Goal: Task Accomplishment & Management: Manage account settings

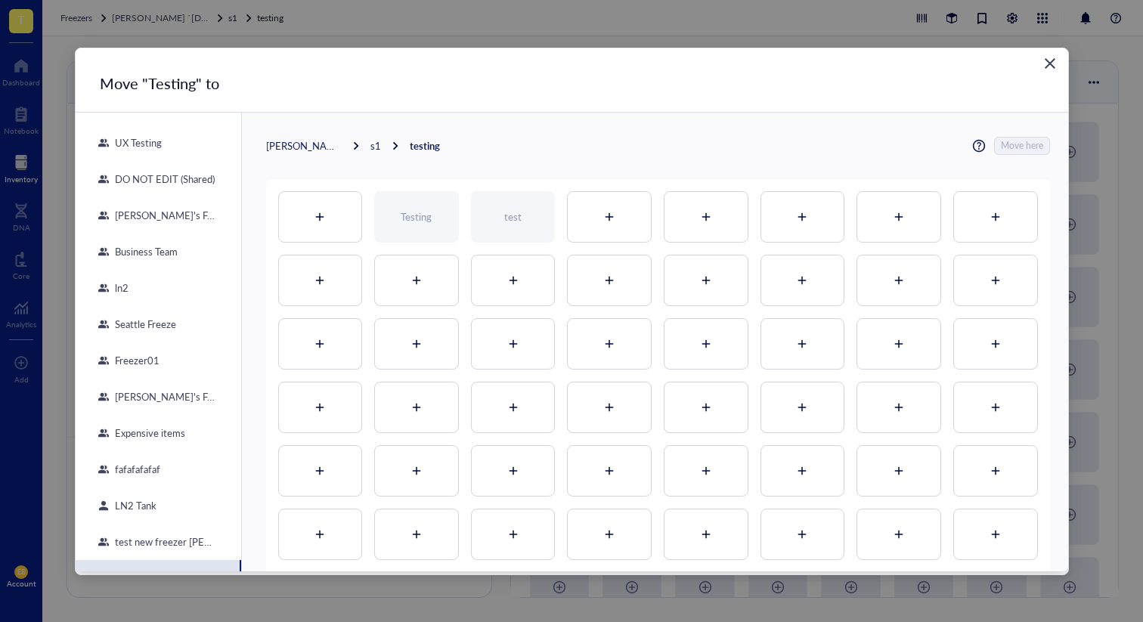
click at [1060, 58] on div "Close" at bounding box center [1050, 63] width 24 height 24
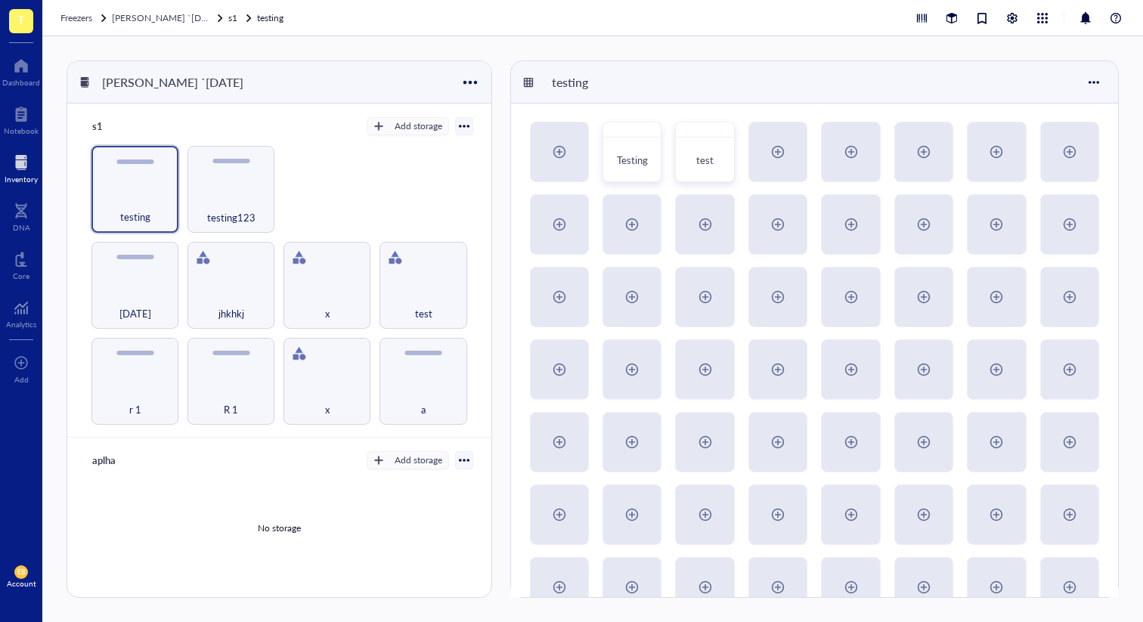
click at [18, 191] on div "T Dashboard Notebook Inventory DNA Core Analytics To pick up a draggable item, …" at bounding box center [21, 311] width 42 height 622
click at [19, 164] on div at bounding box center [21, 162] width 33 height 24
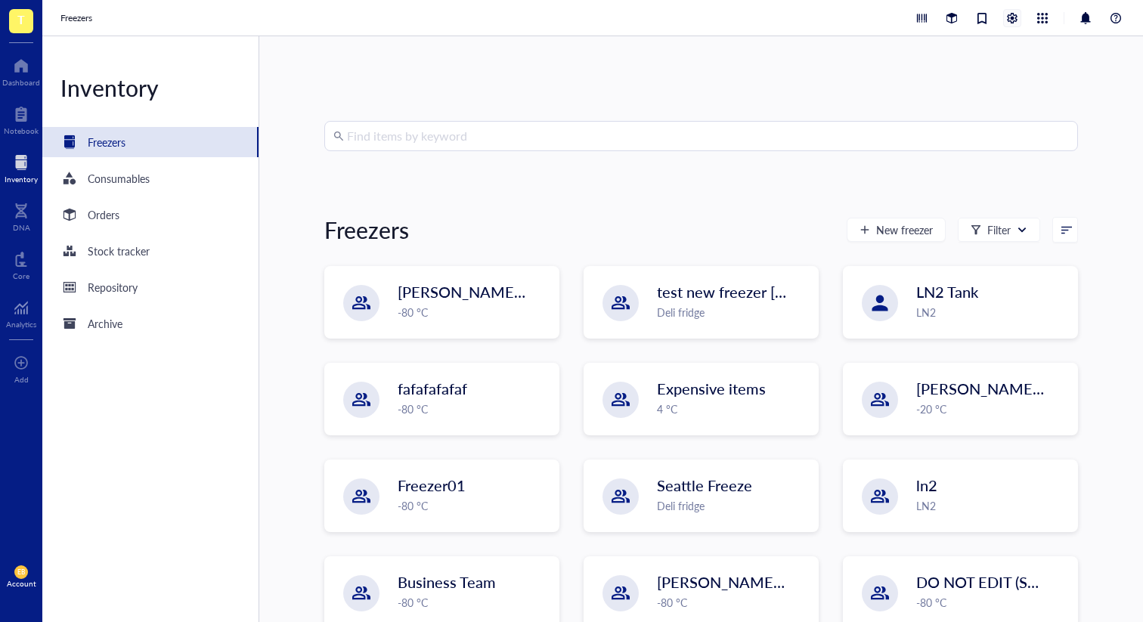
click at [1014, 16] on div at bounding box center [1012, 18] width 17 height 17
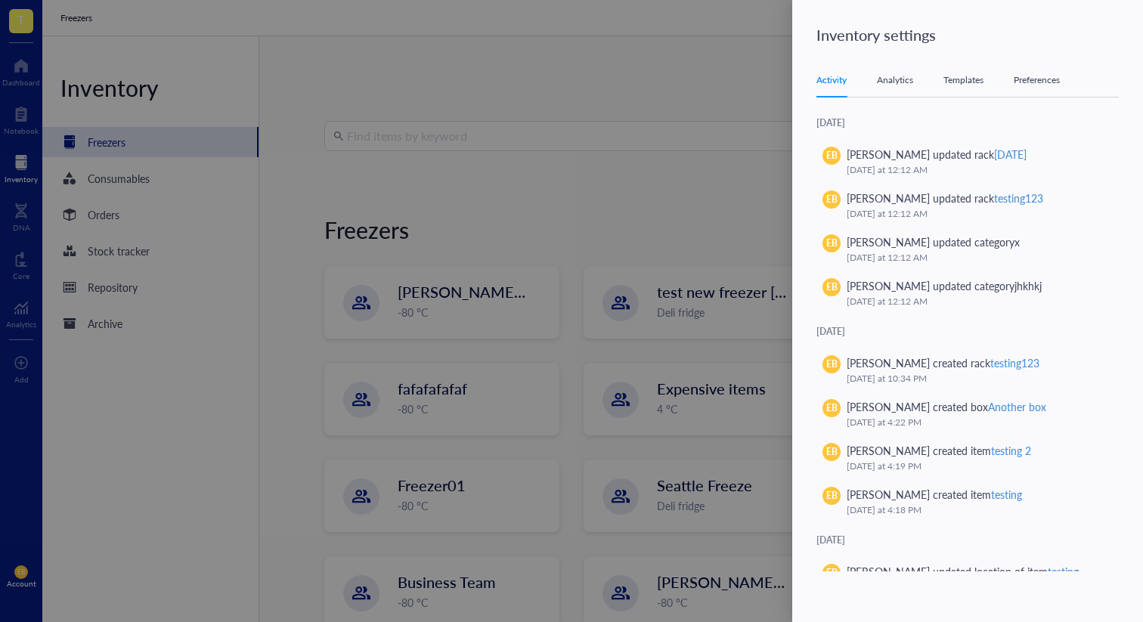
click at [884, 78] on div "Analytics" at bounding box center [895, 80] width 36 height 15
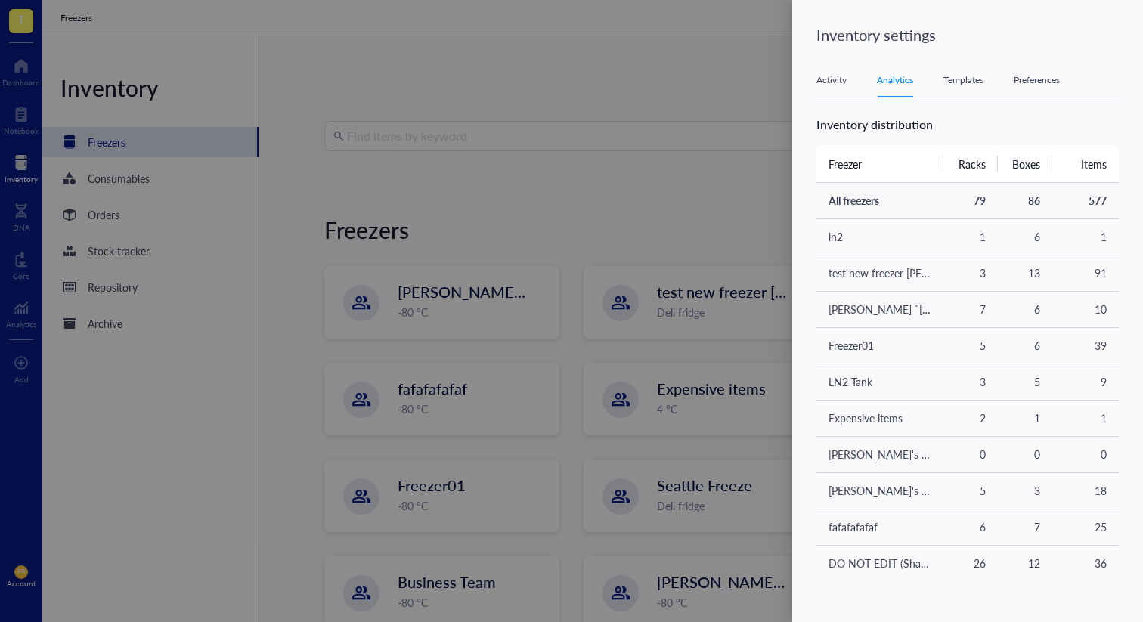
click at [973, 79] on div "Templates" at bounding box center [964, 80] width 40 height 15
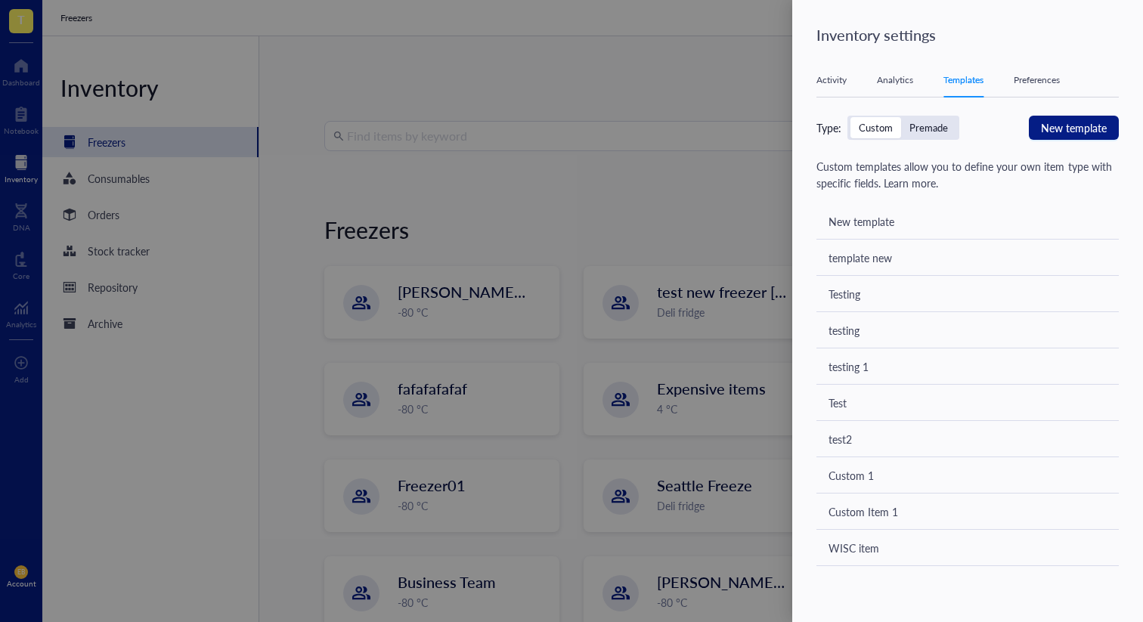
click at [1025, 81] on div "Preferences" at bounding box center [1037, 80] width 46 height 15
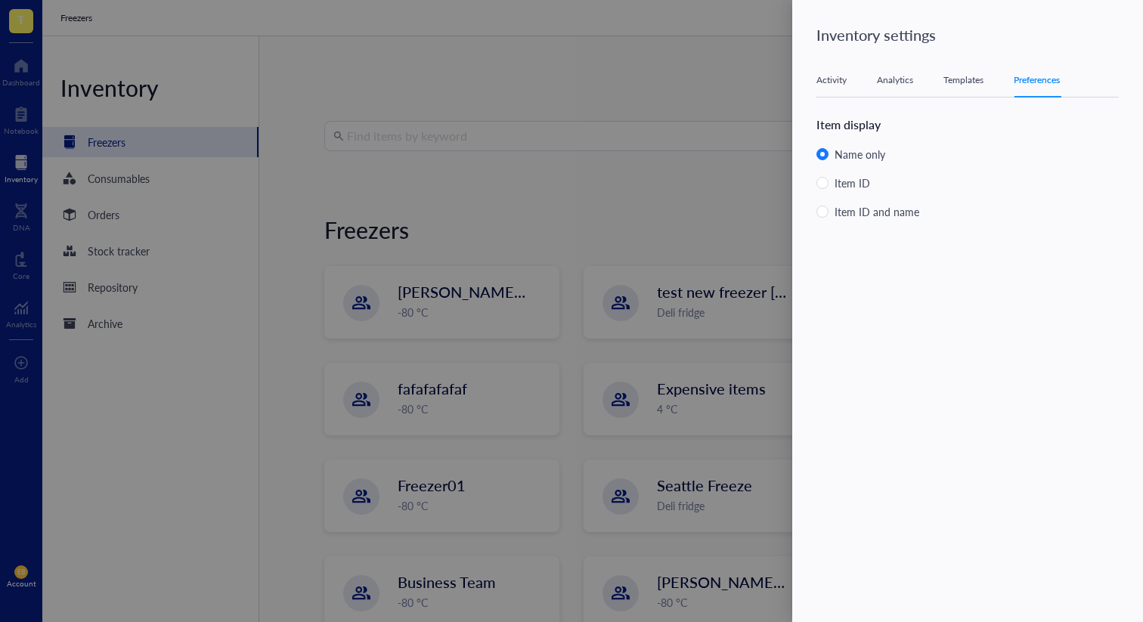
click at [666, 116] on div at bounding box center [571, 311] width 1143 height 622
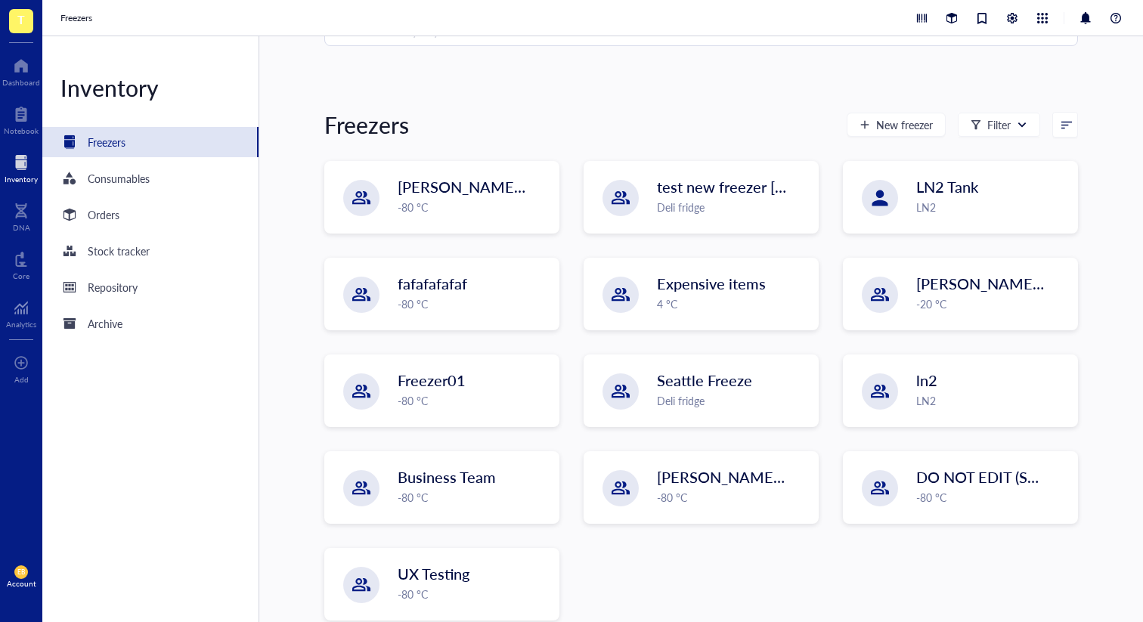
scroll to position [110, 0]
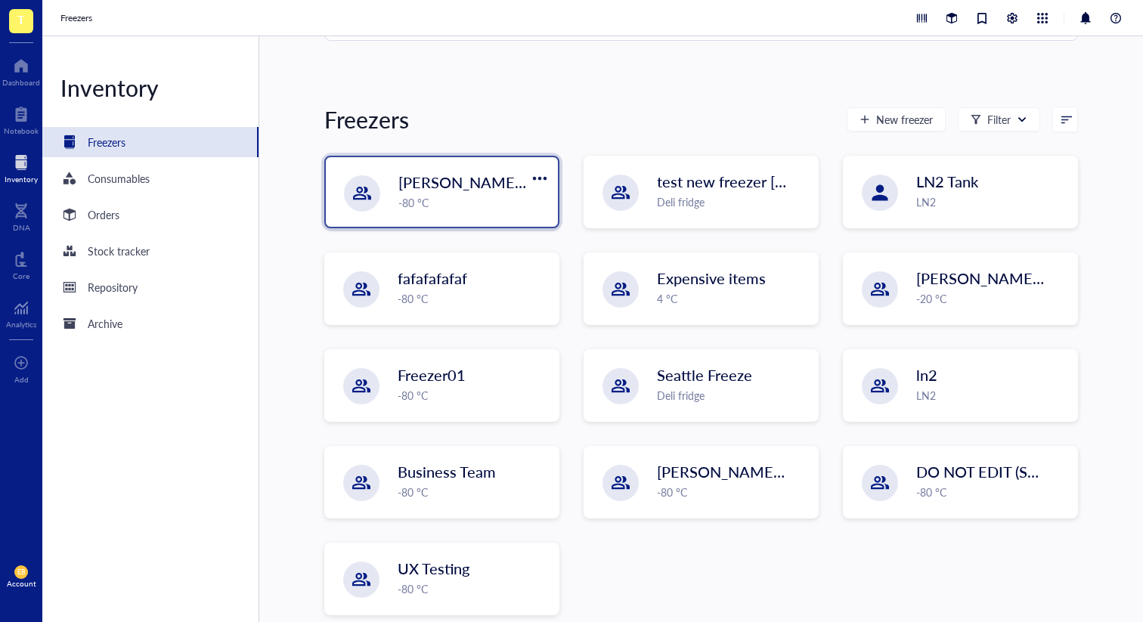
click at [474, 217] on div "IBRAHIM `28th feb -80 °C" at bounding box center [442, 192] width 232 height 70
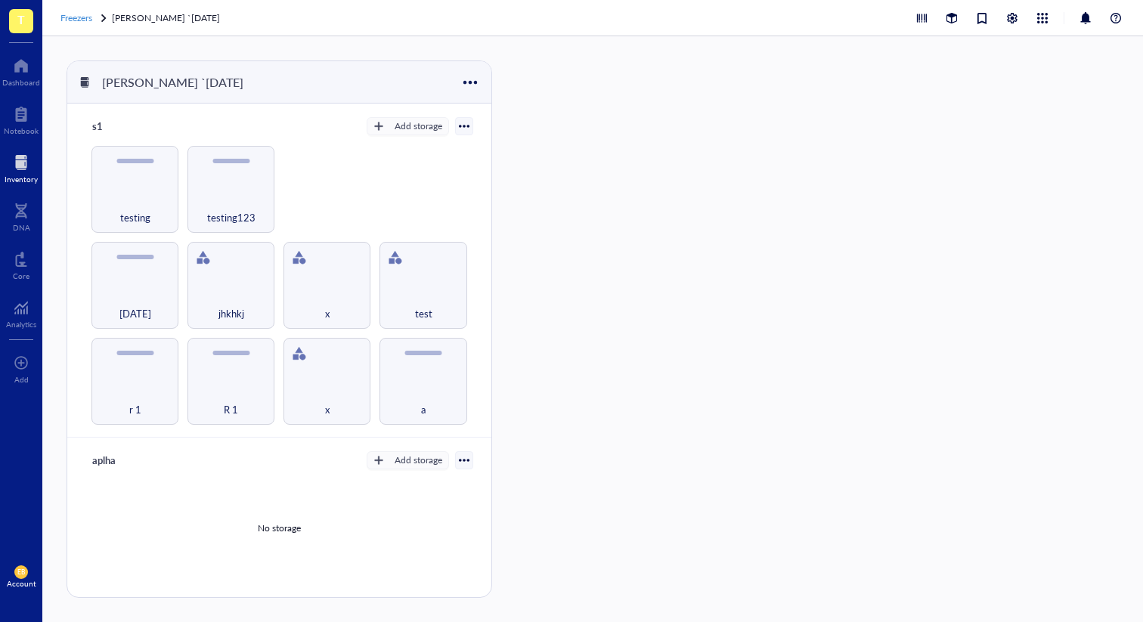
click at [104, 19] on div at bounding box center [103, 18] width 11 height 11
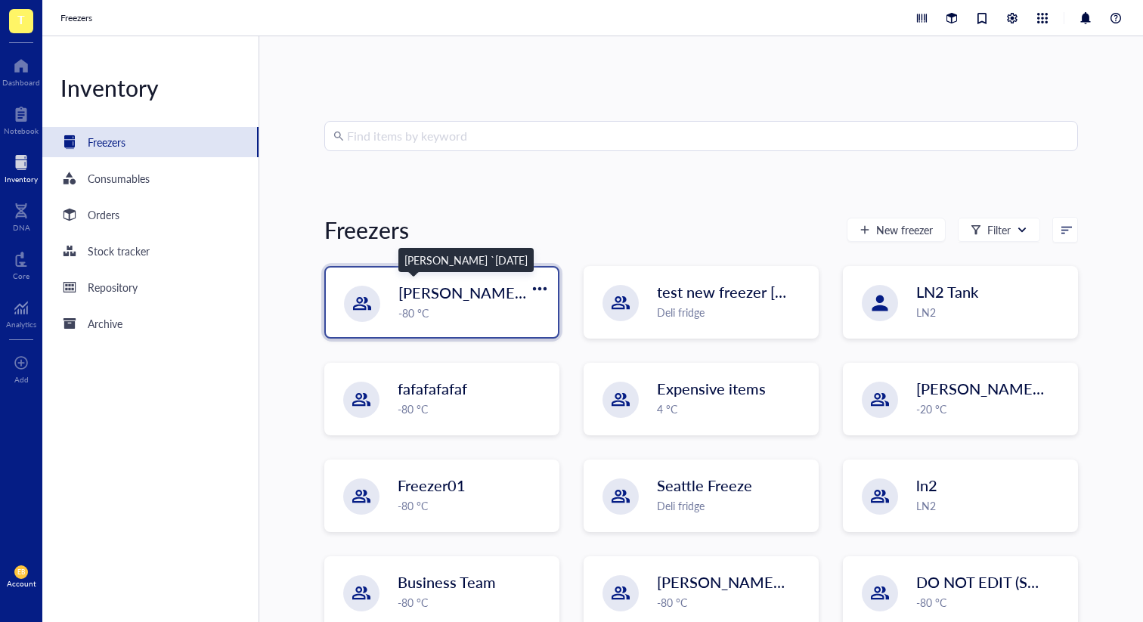
click at [512, 299] on span "[PERSON_NAME] `[DATE]" at bounding box center [488, 292] width 179 height 21
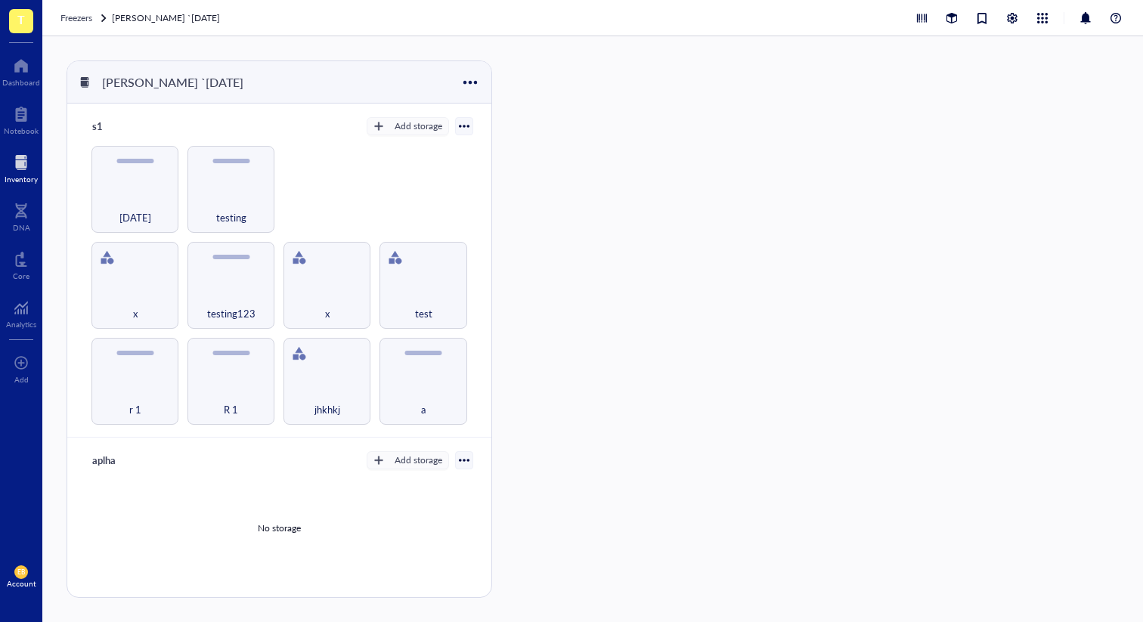
click at [1022, 16] on div at bounding box center [1019, 18] width 213 height 18
click at [1007, 18] on div at bounding box center [1012, 18] width 17 height 17
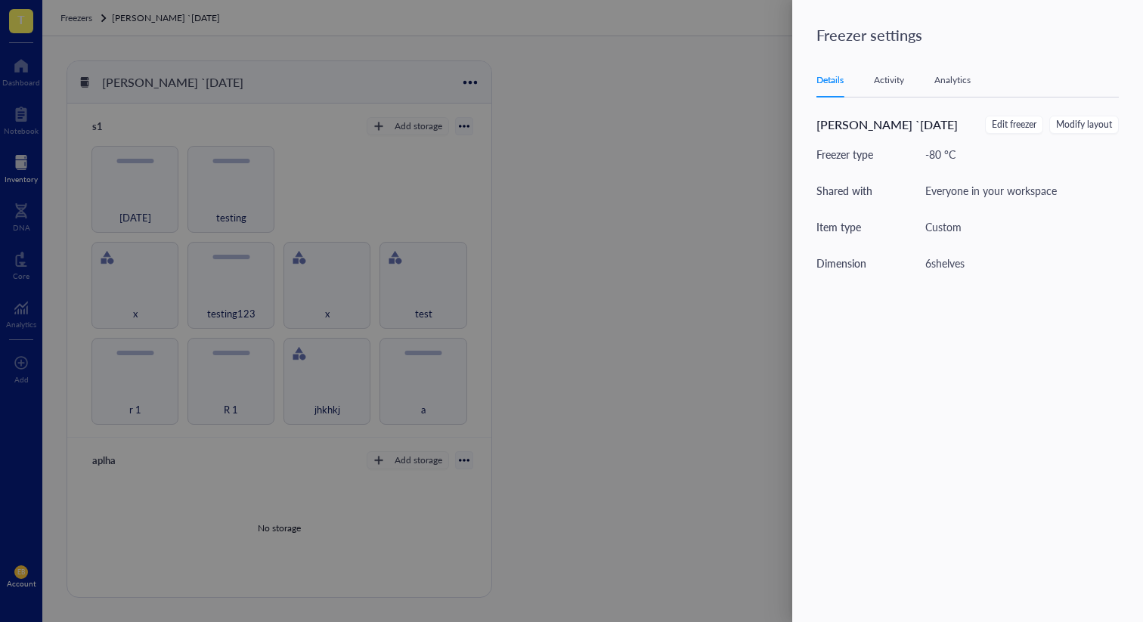
click at [657, 218] on div at bounding box center [571, 311] width 1143 height 622
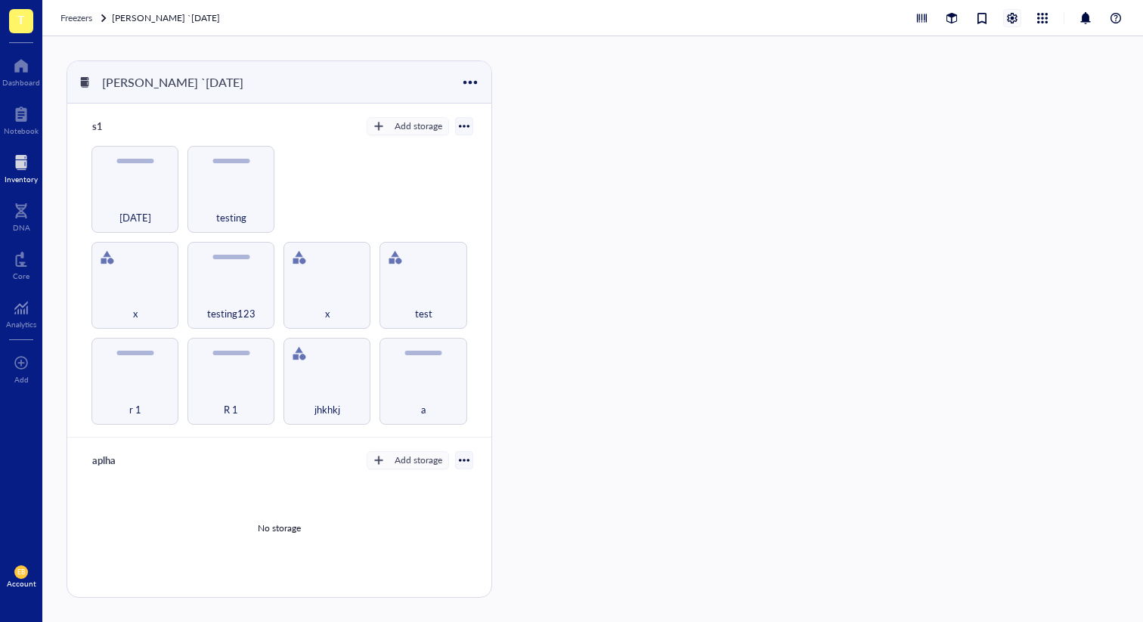
click at [1014, 20] on div at bounding box center [1012, 18] width 17 height 17
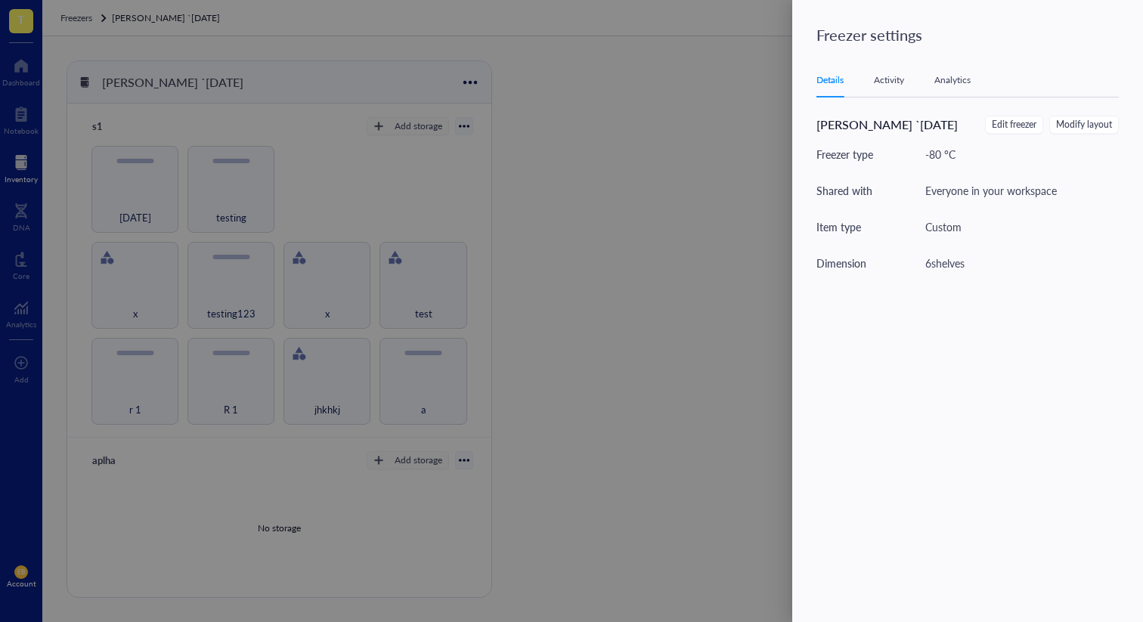
click at [703, 158] on div at bounding box center [571, 311] width 1143 height 622
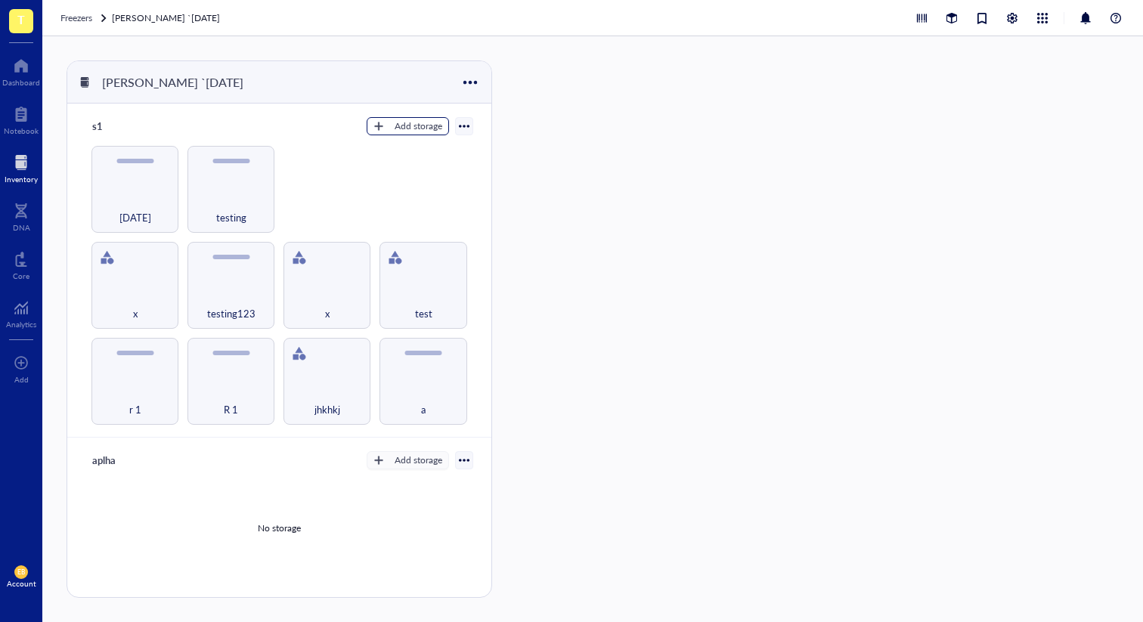
click at [411, 129] on div "Add storage" at bounding box center [419, 126] width 48 height 14
click at [533, 185] on div at bounding box center [548, 329] width 76 height 538
click at [1002, 11] on div at bounding box center [1019, 18] width 213 height 18
click at [1008, 17] on div at bounding box center [1012, 18] width 17 height 17
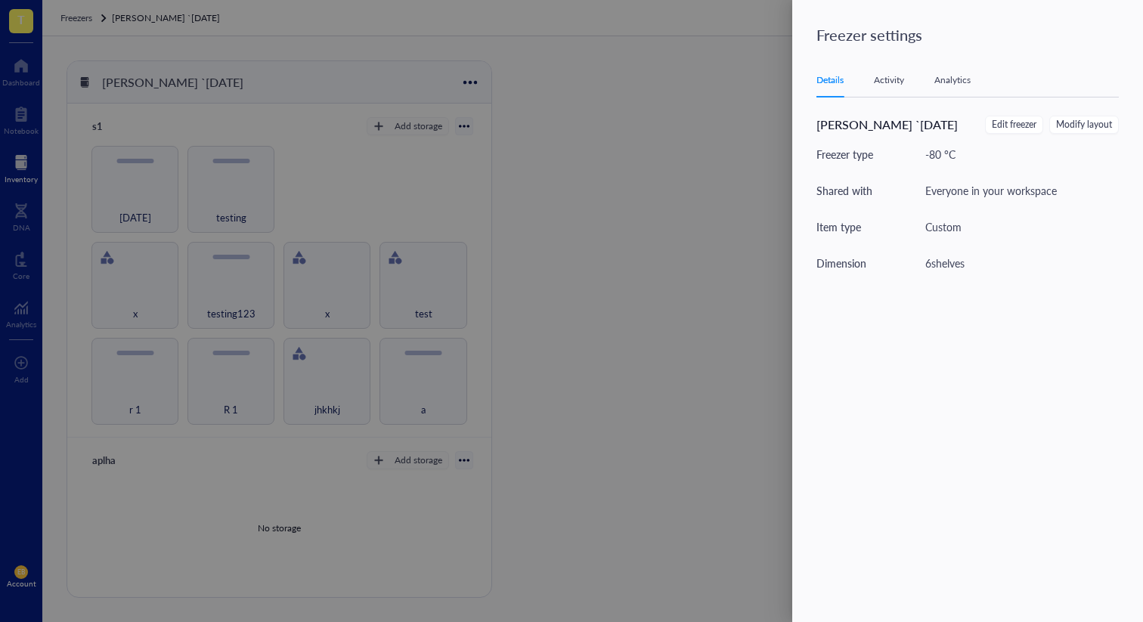
click at [951, 81] on div "Analytics" at bounding box center [953, 80] width 36 height 15
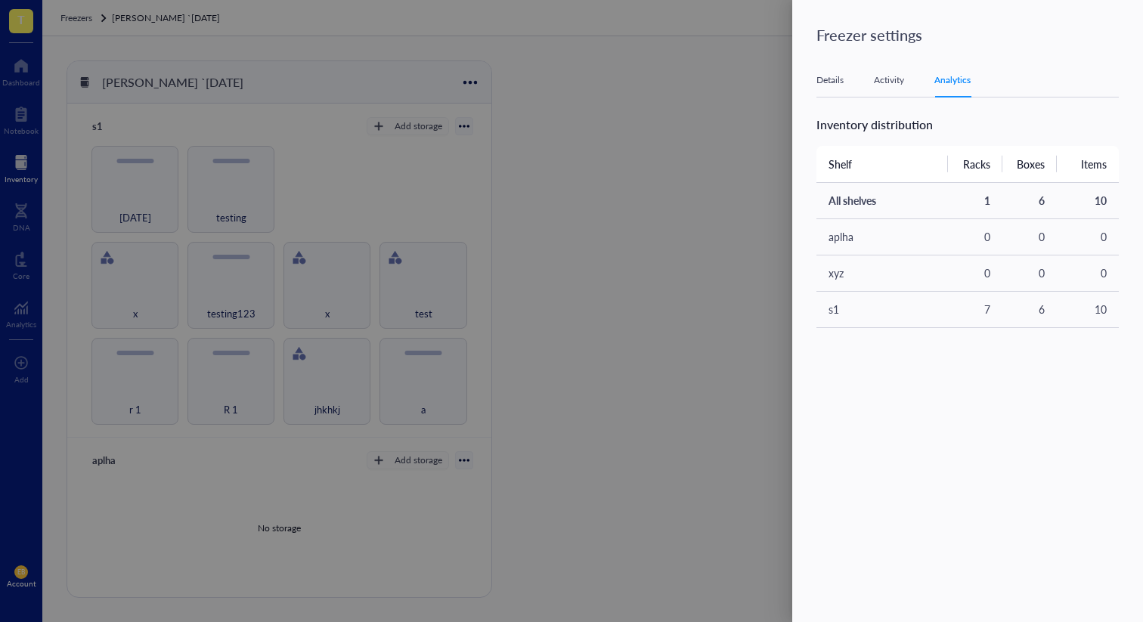
click at [892, 79] on div "Activity" at bounding box center [889, 80] width 30 height 15
click at [820, 78] on div "Details" at bounding box center [830, 80] width 27 height 15
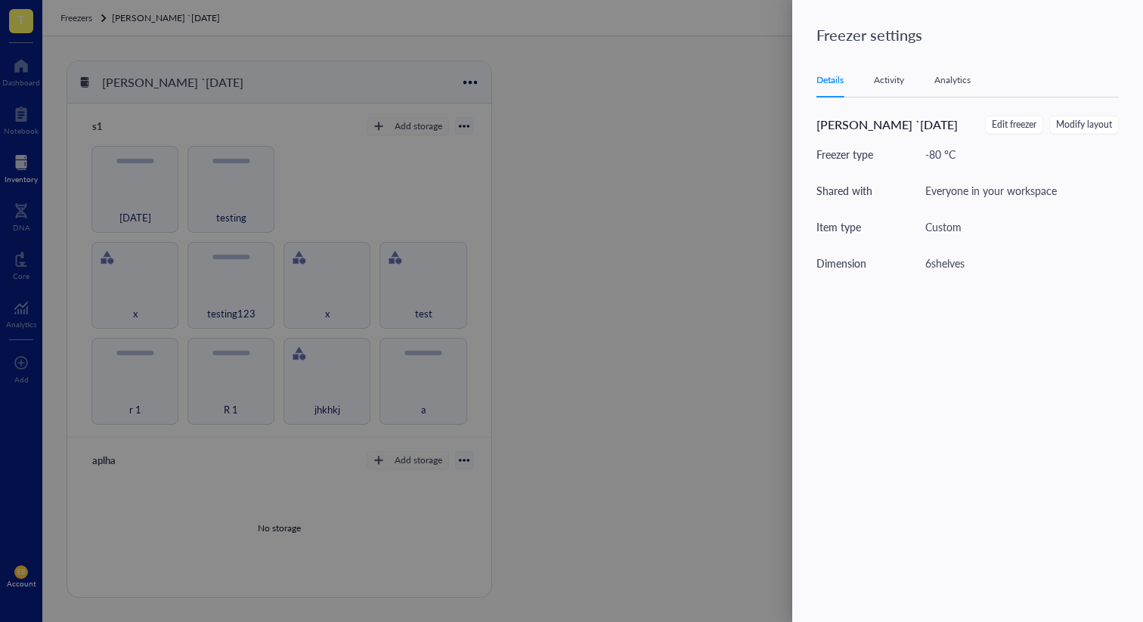
click at [768, 131] on div at bounding box center [571, 311] width 1143 height 622
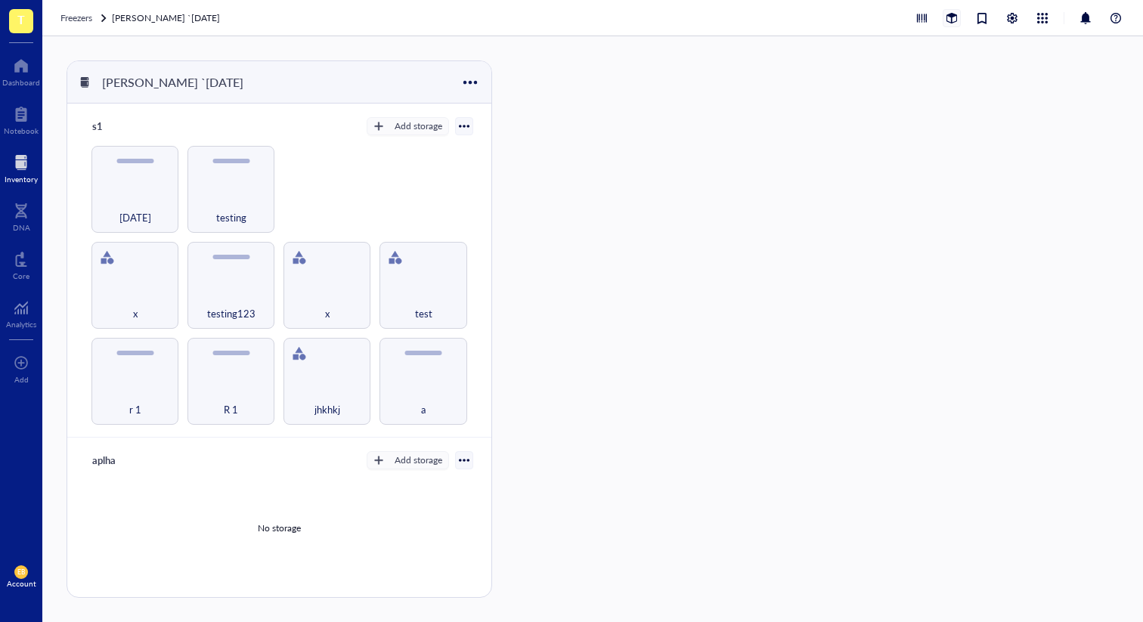
click at [948, 16] on div at bounding box center [952, 18] width 17 height 17
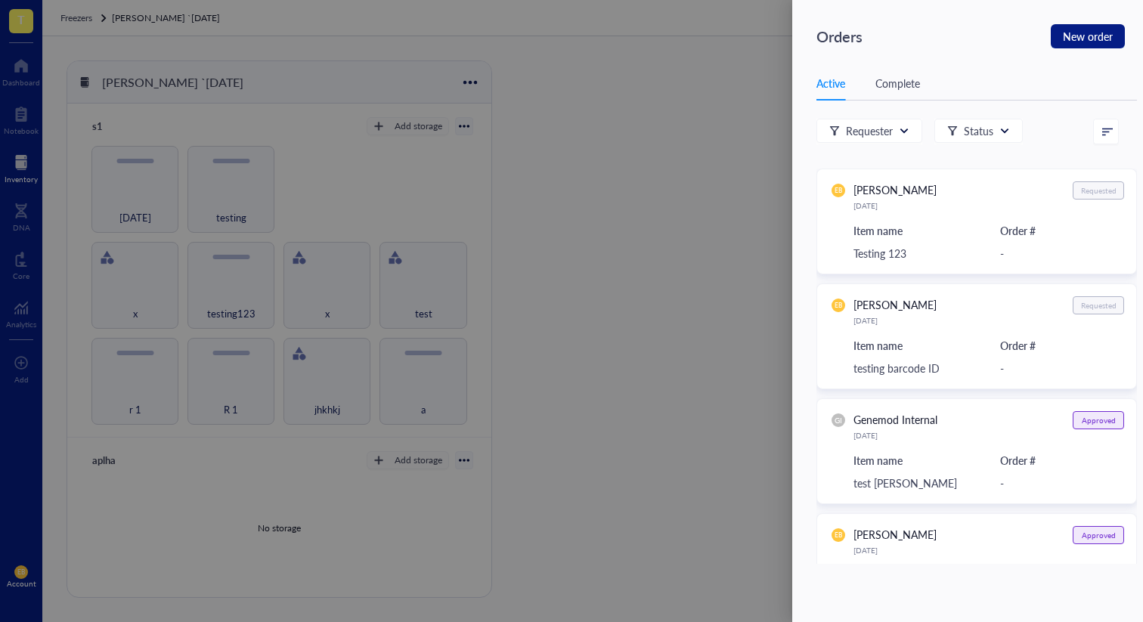
click at [893, 74] on div "Active Complete" at bounding box center [977, 84] width 321 height 34
click at [892, 77] on div "Complete" at bounding box center [898, 83] width 45 height 17
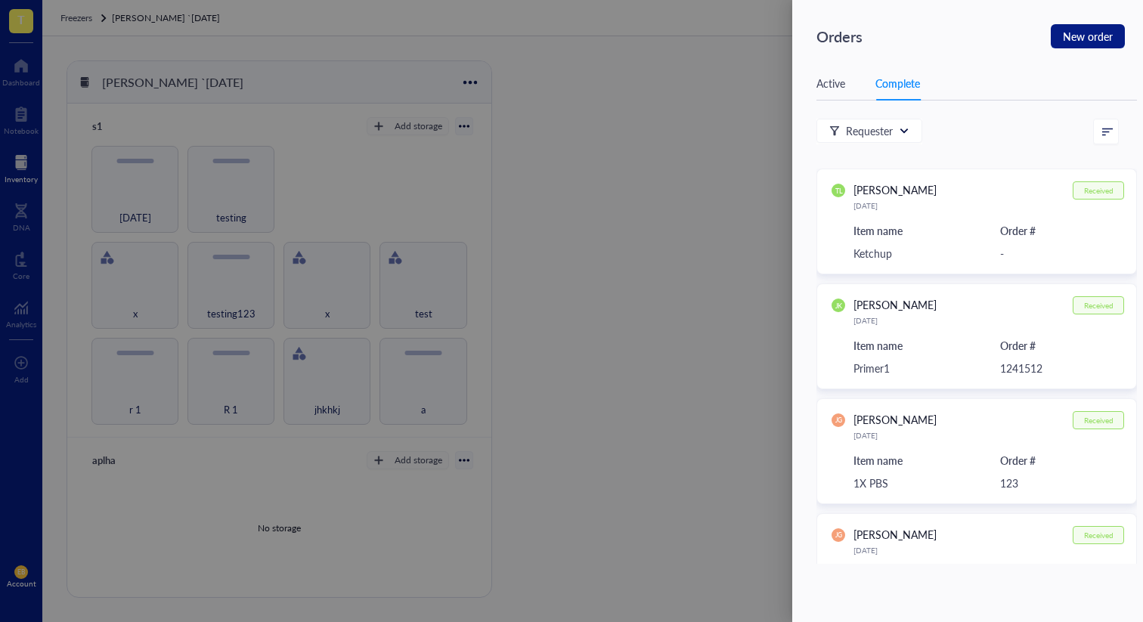
click at [748, 136] on div at bounding box center [571, 311] width 1143 height 622
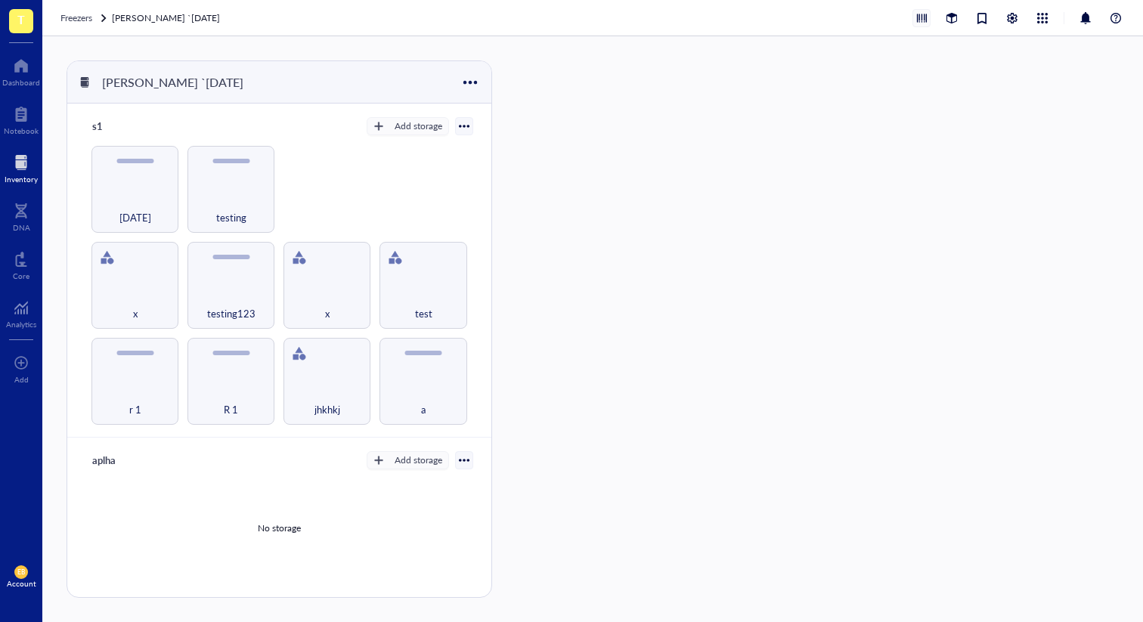
click at [920, 13] on div at bounding box center [922, 18] width 17 height 17
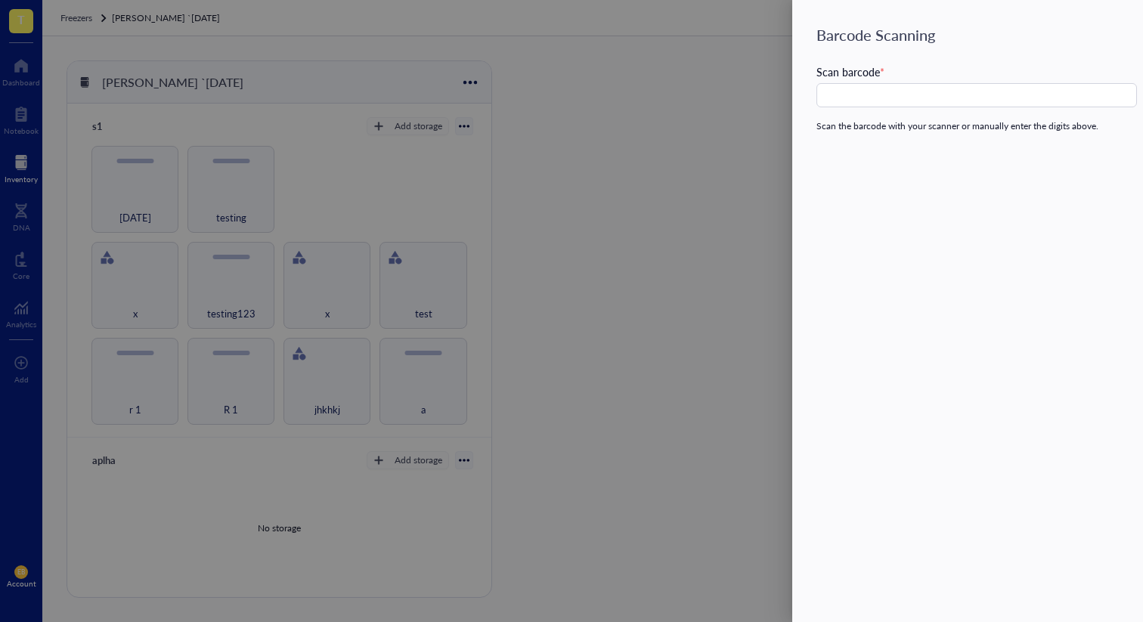
click at [708, 117] on div at bounding box center [571, 311] width 1143 height 622
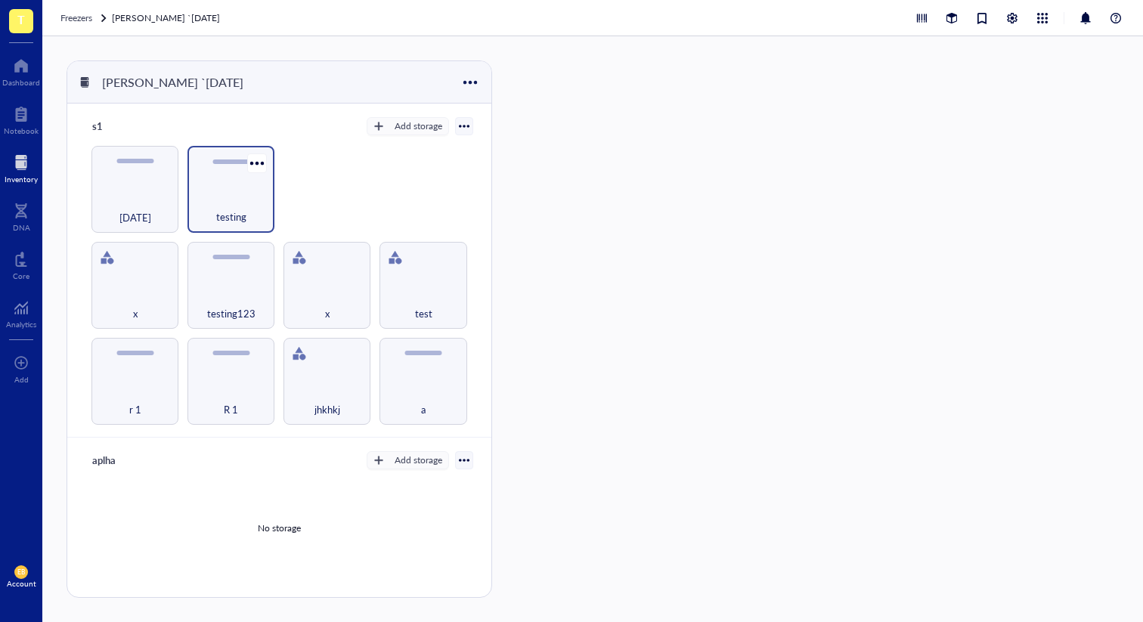
click at [248, 200] on div "testing" at bounding box center [231, 208] width 72 height 33
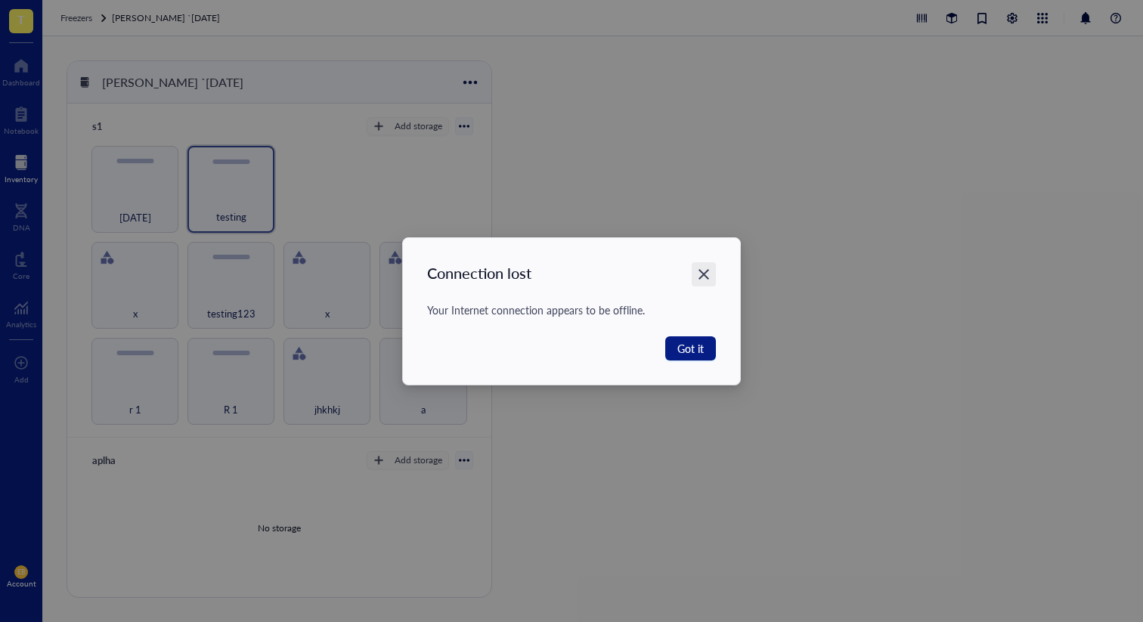
click at [703, 268] on div "Connection lost Your Internet connection appears to be offline. Got it" at bounding box center [571, 311] width 1143 height 622
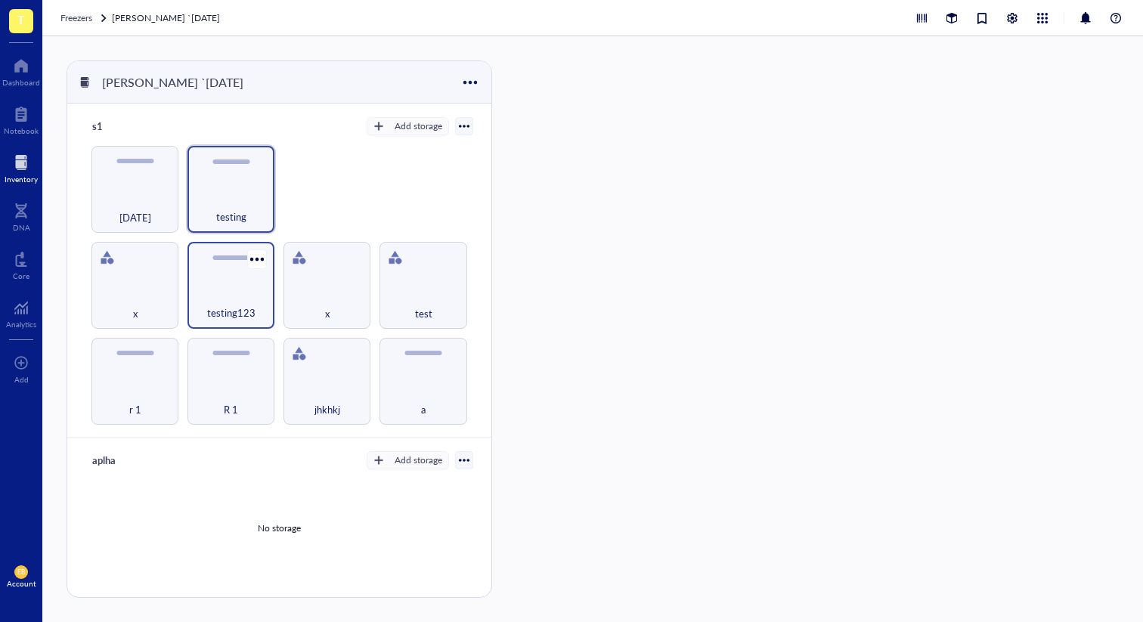
click at [238, 283] on div "testing123" at bounding box center [231, 285] width 87 height 87
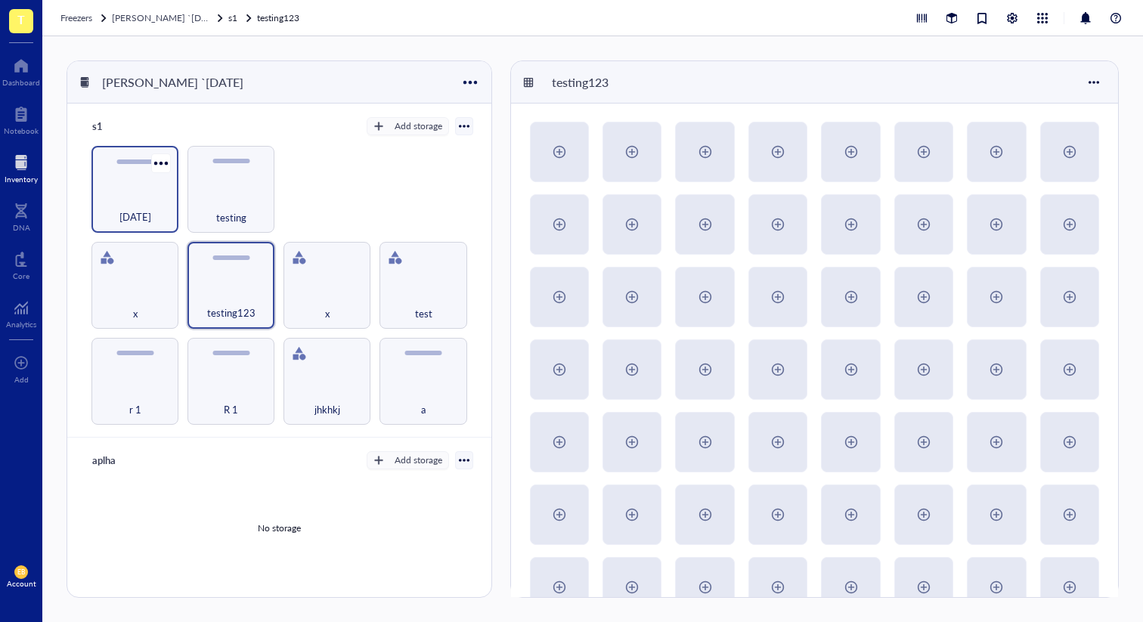
click at [153, 197] on div "[DATE]" at bounding box center [135, 208] width 72 height 33
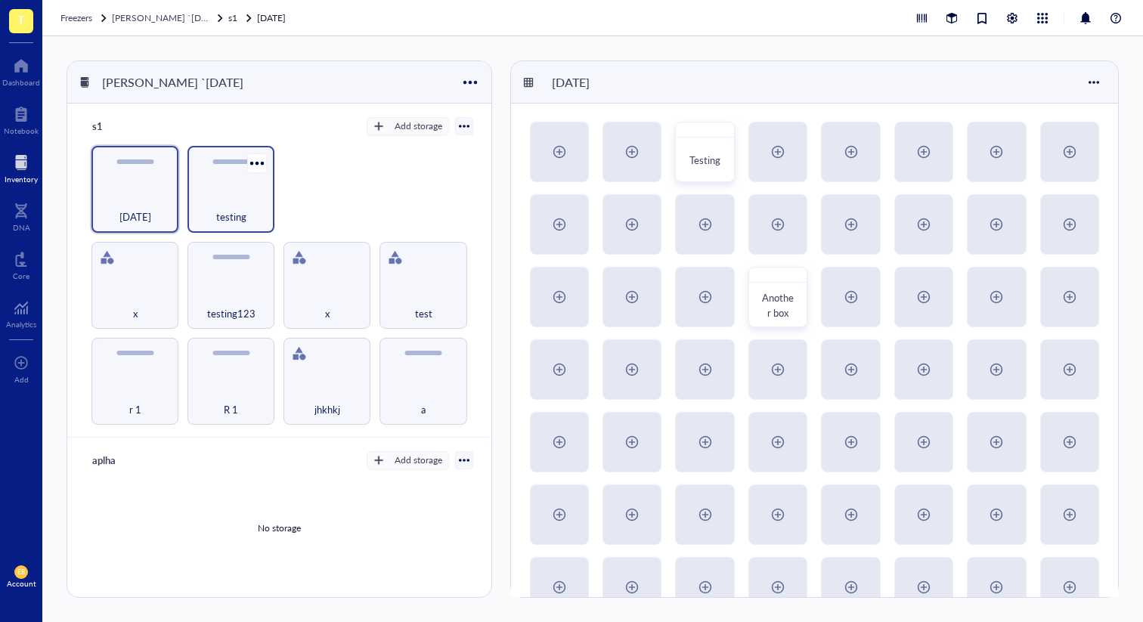
click at [209, 163] on div "testing" at bounding box center [231, 189] width 87 height 87
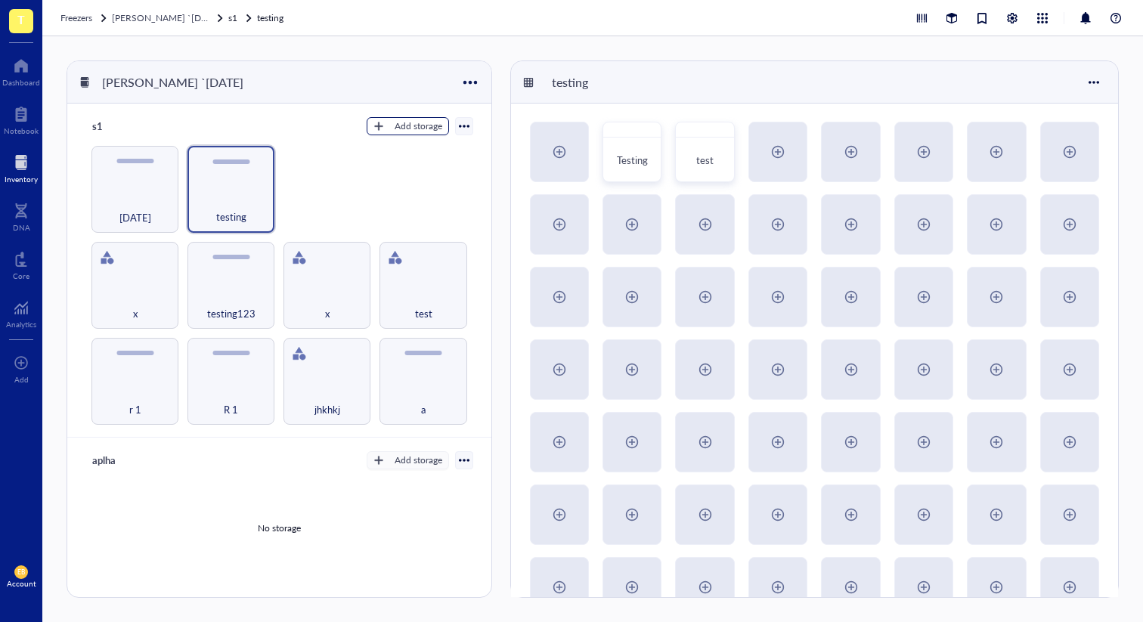
click at [411, 123] on div "Add storage" at bounding box center [419, 126] width 48 height 14
click at [392, 154] on span "Rack" at bounding box center [414, 152] width 86 height 17
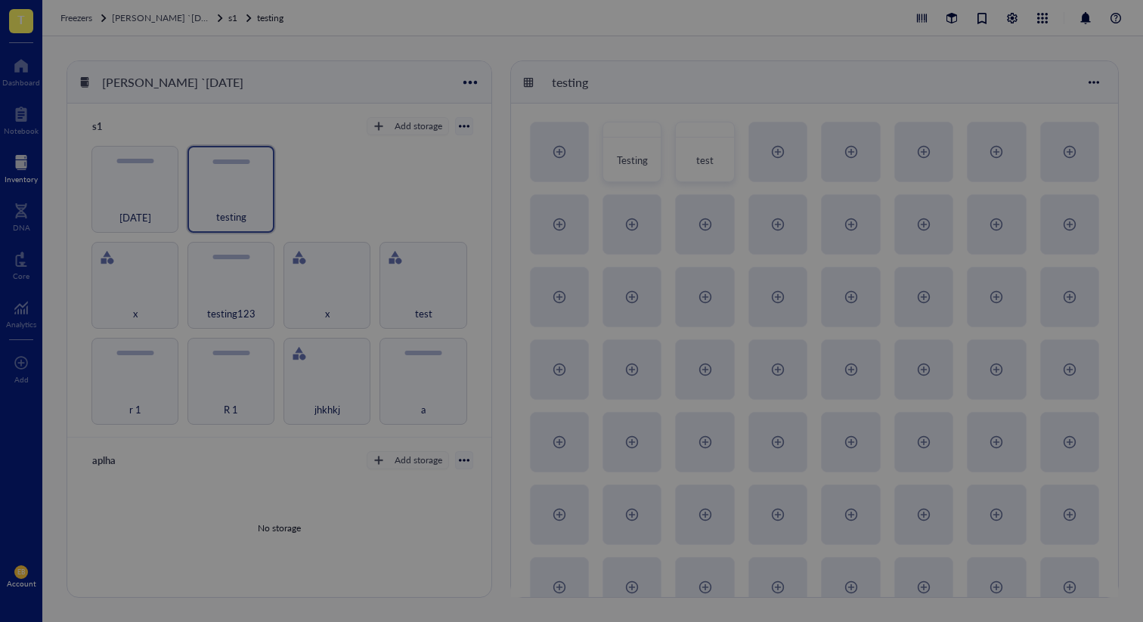
radio input "false"
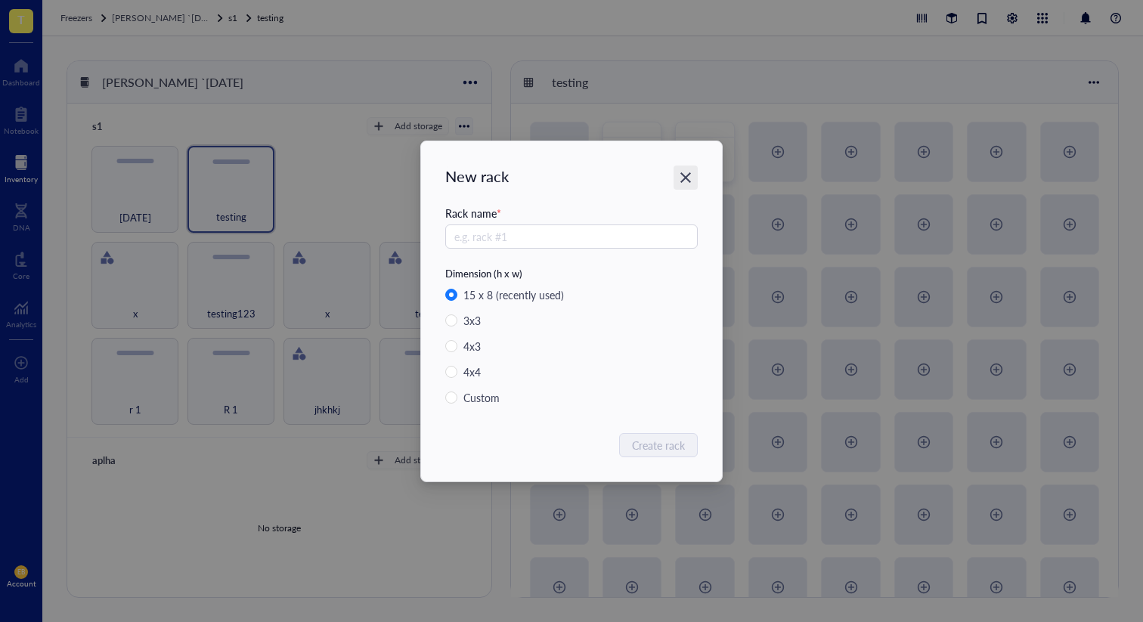
click at [679, 172] on icon "Close" at bounding box center [686, 177] width 14 height 14
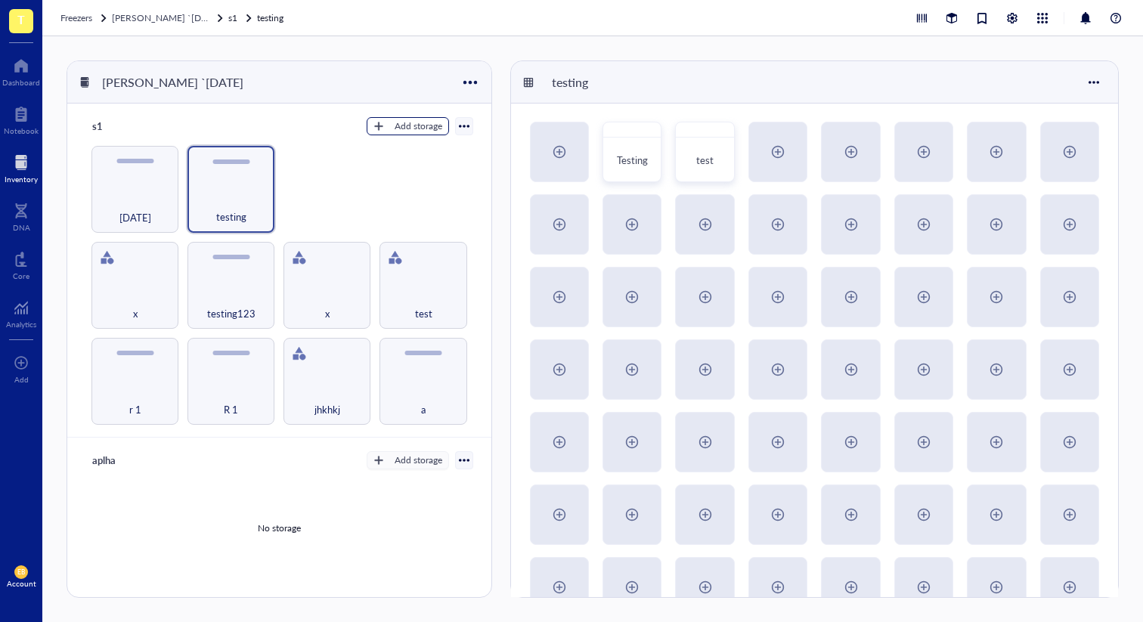
click at [424, 129] on div "Add storage" at bounding box center [419, 126] width 48 height 14
click at [408, 172] on span "Category" at bounding box center [414, 176] width 86 height 17
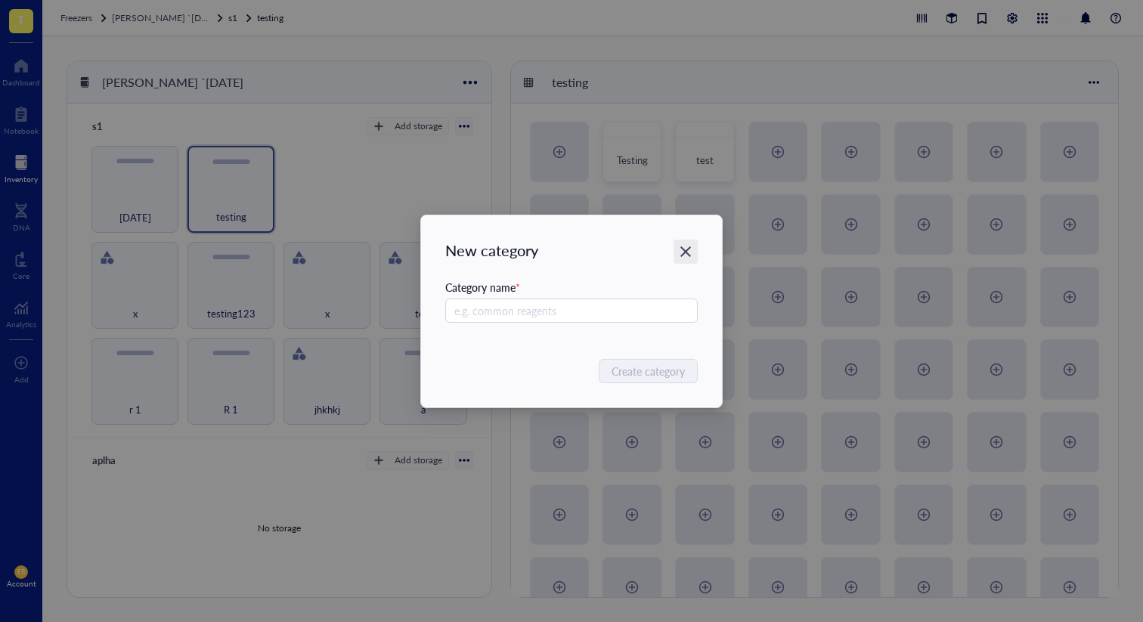
click at [681, 244] on icon "Close" at bounding box center [686, 251] width 14 height 14
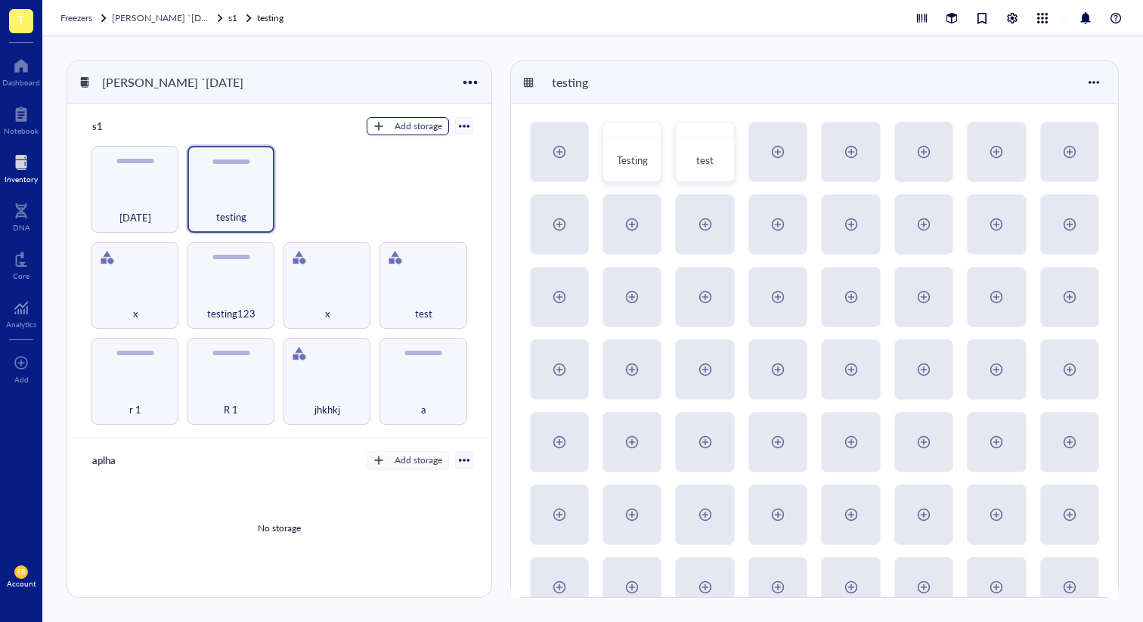
click at [428, 129] on div "Add storage" at bounding box center [419, 126] width 48 height 14
click at [425, 148] on span "Rack" at bounding box center [414, 152] width 86 height 17
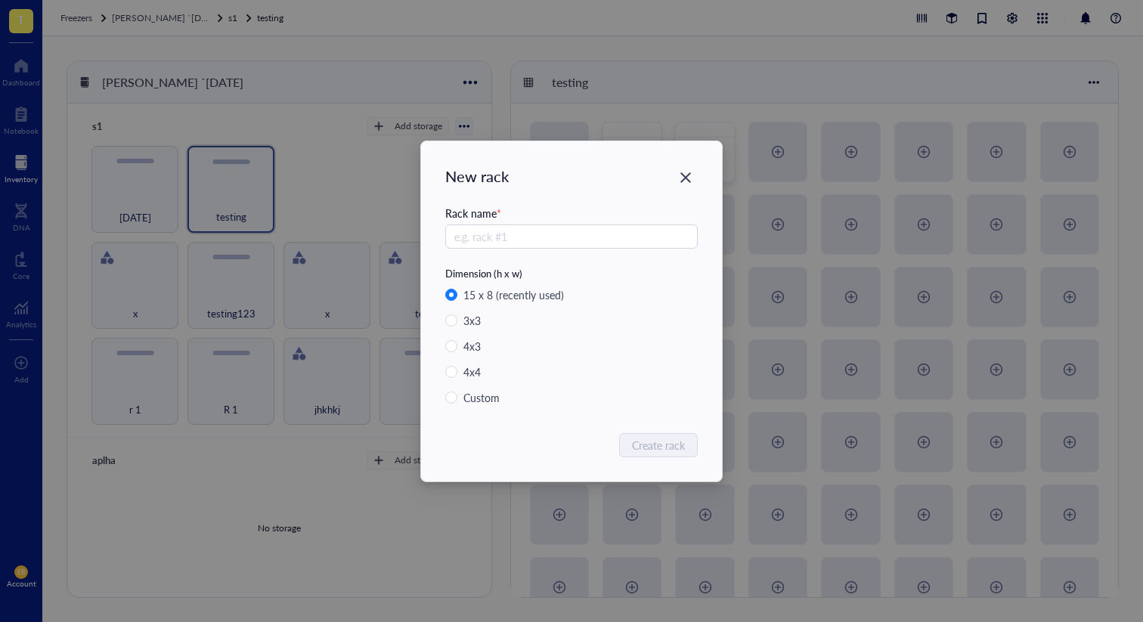
click at [462, 336] on div "15 x 8 (recently used) 3 x 3 4 x 3 4 x 4 Custom" at bounding box center [571, 351] width 253 height 129
click at [456, 342] on input "4 x 3" at bounding box center [451, 346] width 12 height 12
radio input "true"
radio input "false"
click at [688, 176] on icon "Close" at bounding box center [686, 177] width 14 height 14
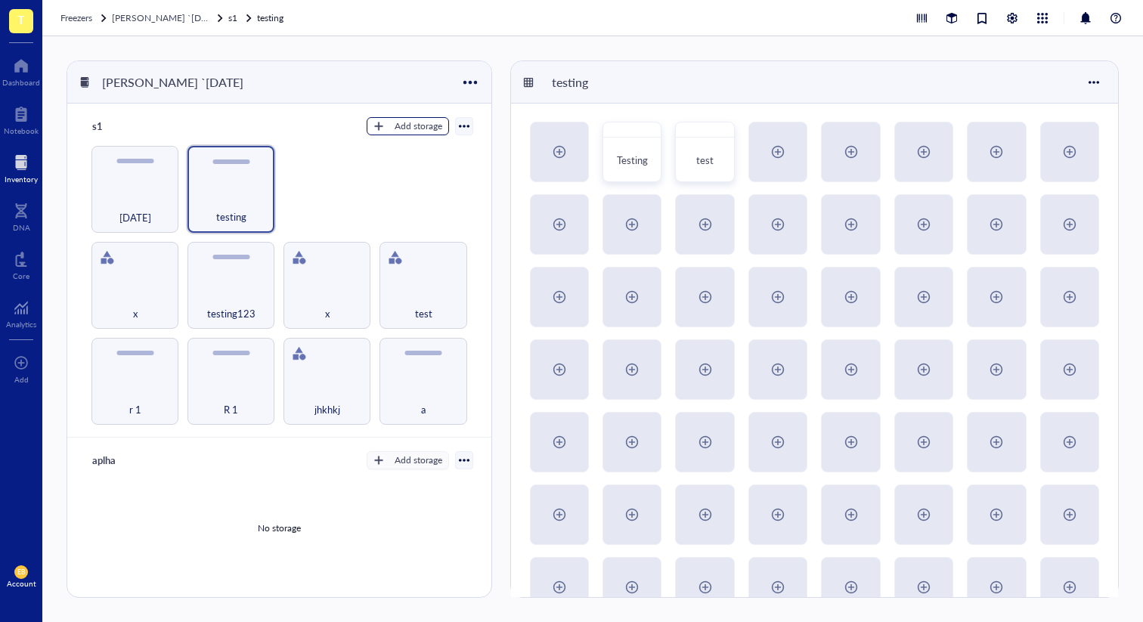
click at [433, 132] on div "Add storage" at bounding box center [419, 126] width 48 height 14
click at [414, 147] on span "Rack" at bounding box center [414, 152] width 86 height 17
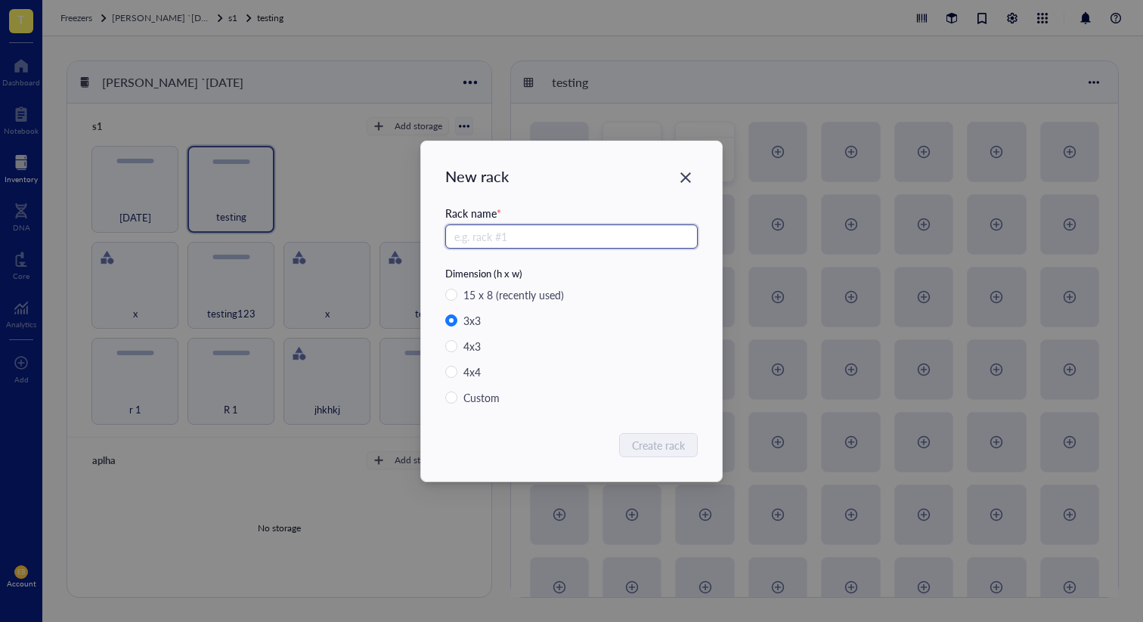
radio input "true"
radio input "false"
click at [688, 181] on icon "Close" at bounding box center [686, 177] width 11 height 11
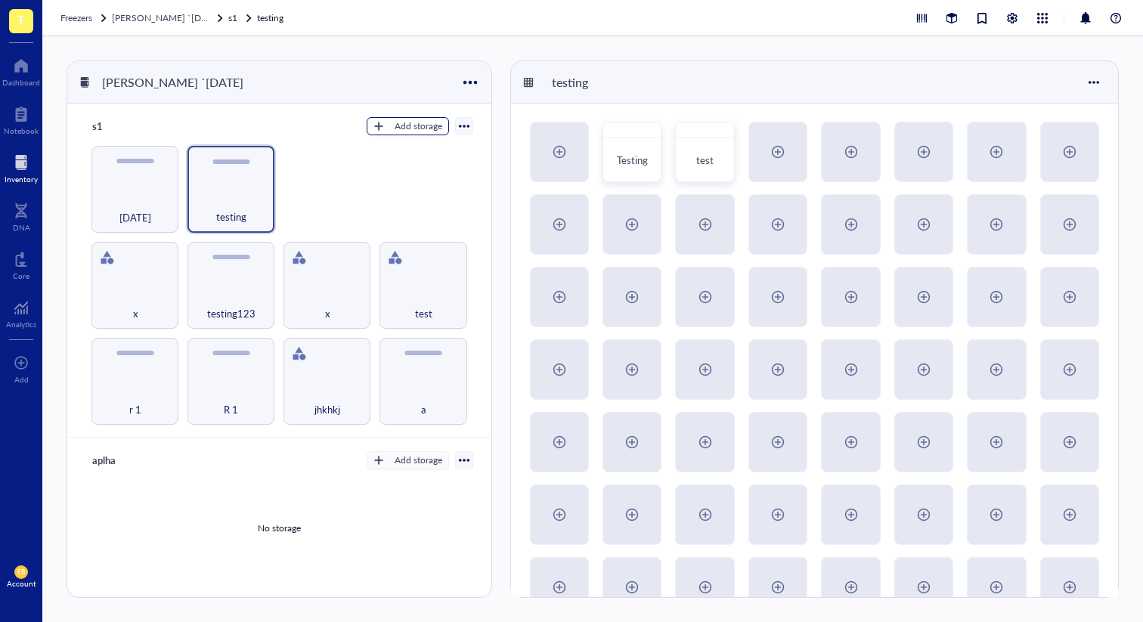
click at [424, 126] on div "Add storage" at bounding box center [419, 126] width 48 height 14
click at [415, 172] on span "Category" at bounding box center [414, 176] width 86 height 17
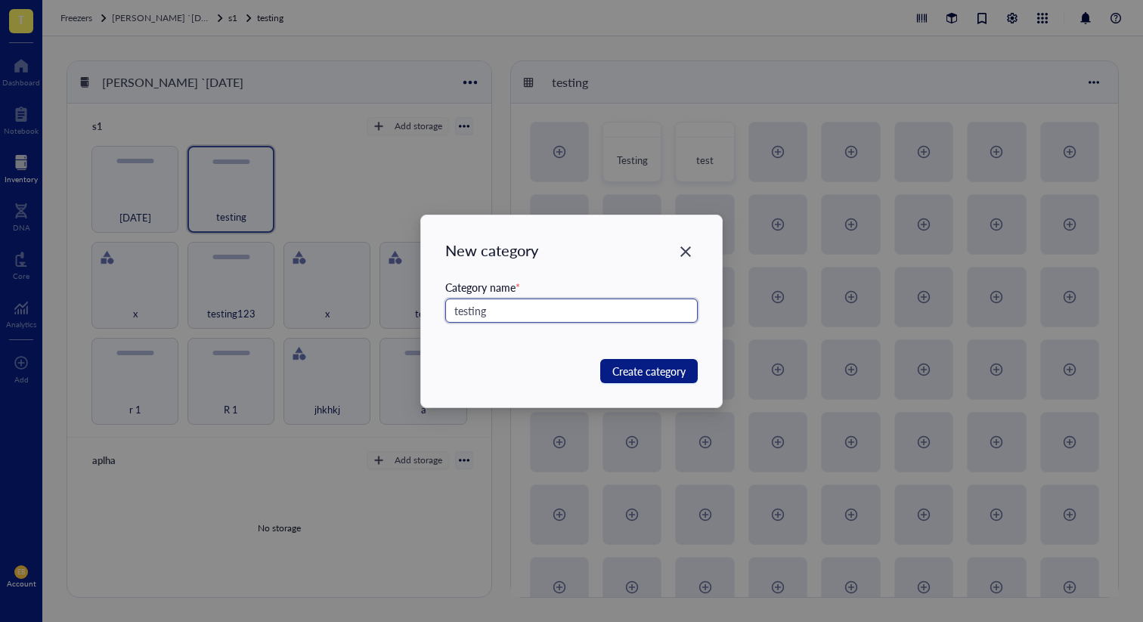
type input "testing"
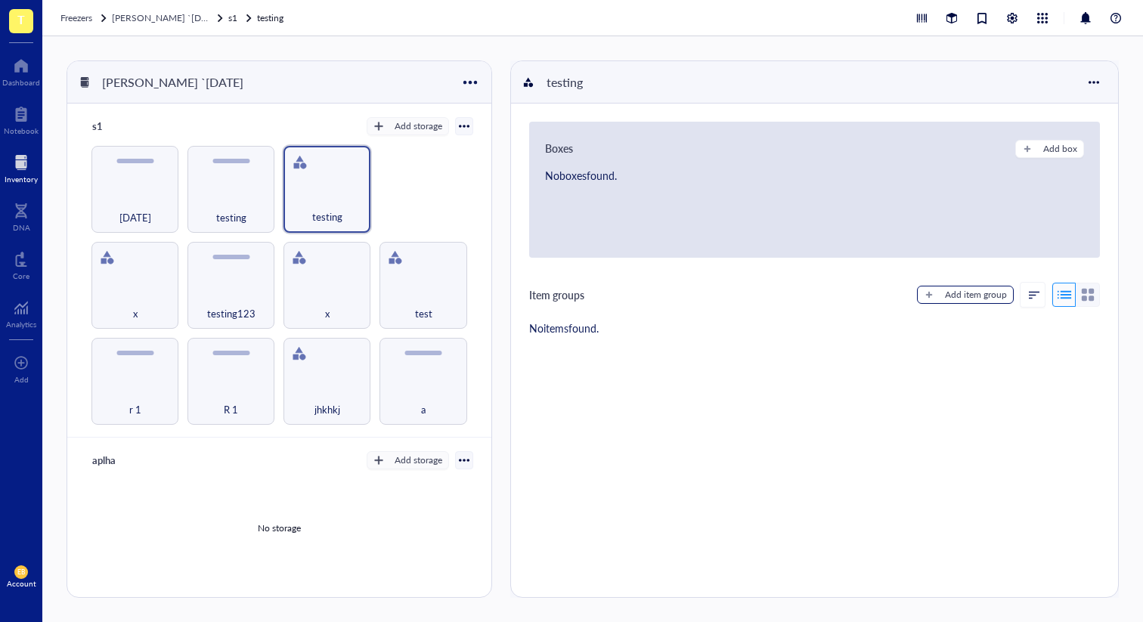
click at [989, 291] on div "Add item group" at bounding box center [976, 295] width 62 height 14
type textarea "Keep everyone on the same page..."
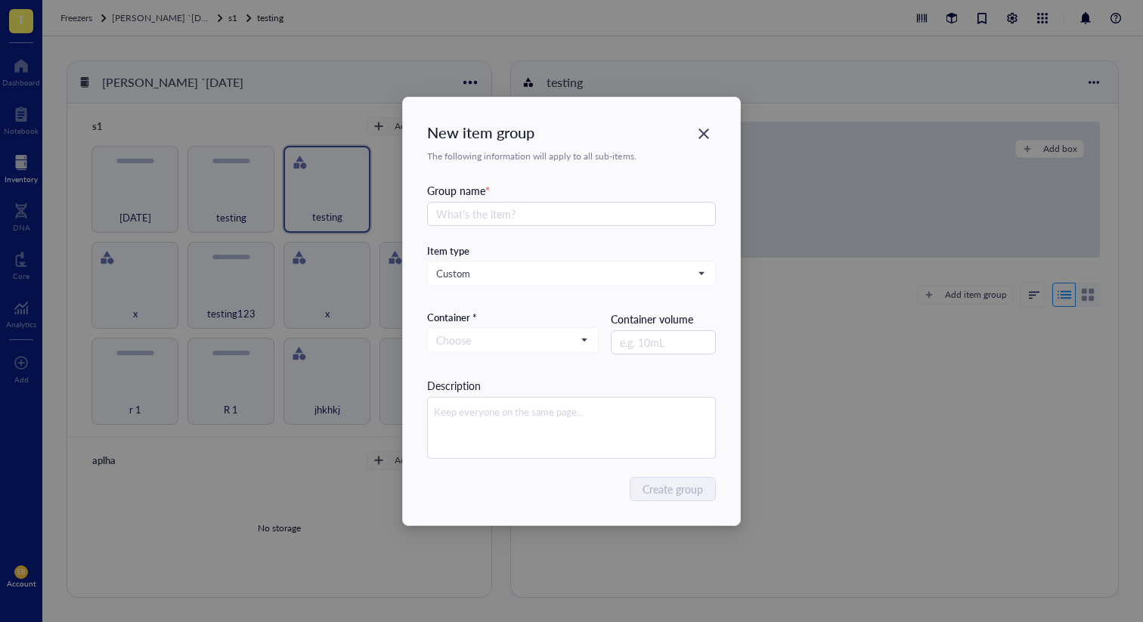
click at [686, 258] on div "Item type Custom Container * Choose Container volume Description" at bounding box center [571, 351] width 289 height 215
click at [687, 265] on input "search" at bounding box center [564, 273] width 257 height 23
click at [702, 189] on div "Group name *" at bounding box center [571, 190] width 289 height 17
click at [696, 122] on div "Close" at bounding box center [704, 134] width 24 height 24
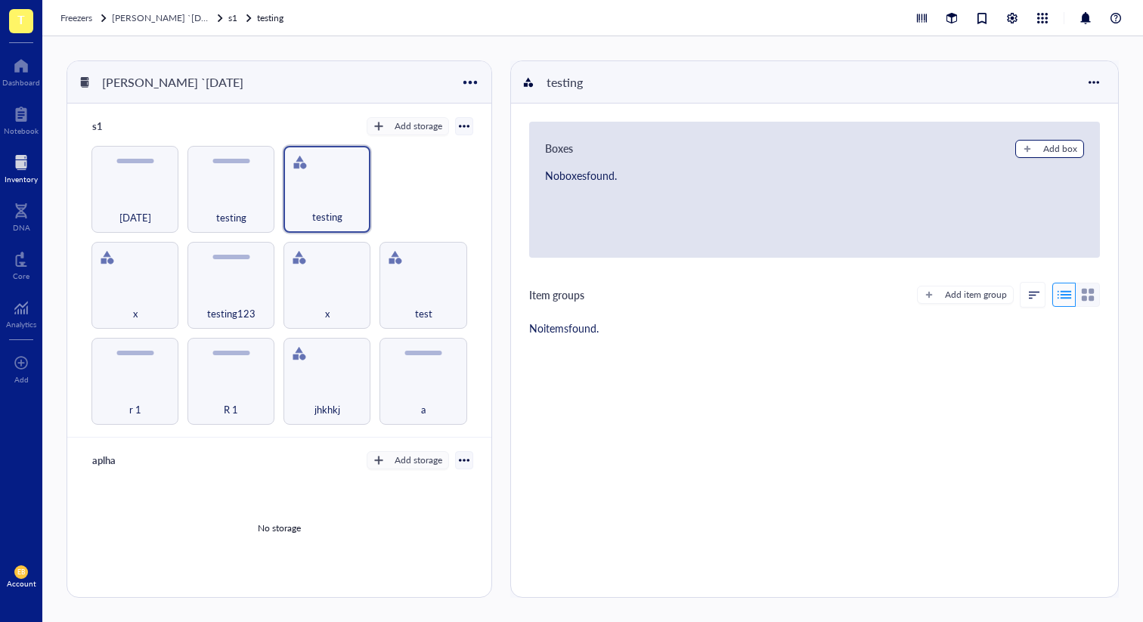
click at [1054, 144] on div "Add box" at bounding box center [1061, 149] width 34 height 14
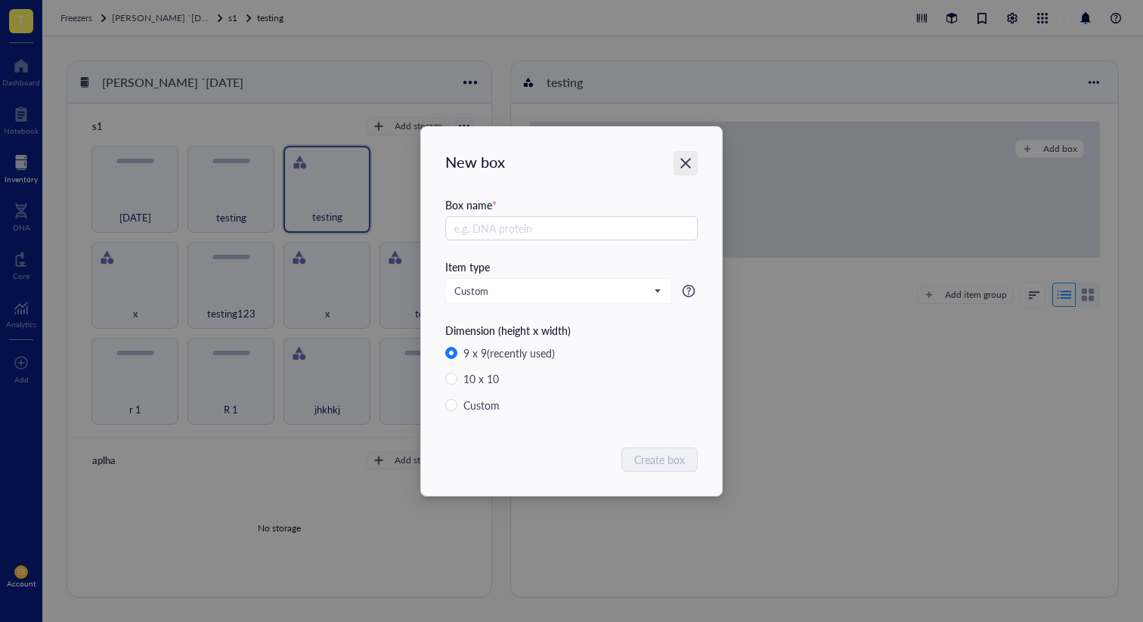
click at [693, 159] on icon "Close" at bounding box center [686, 163] width 14 height 14
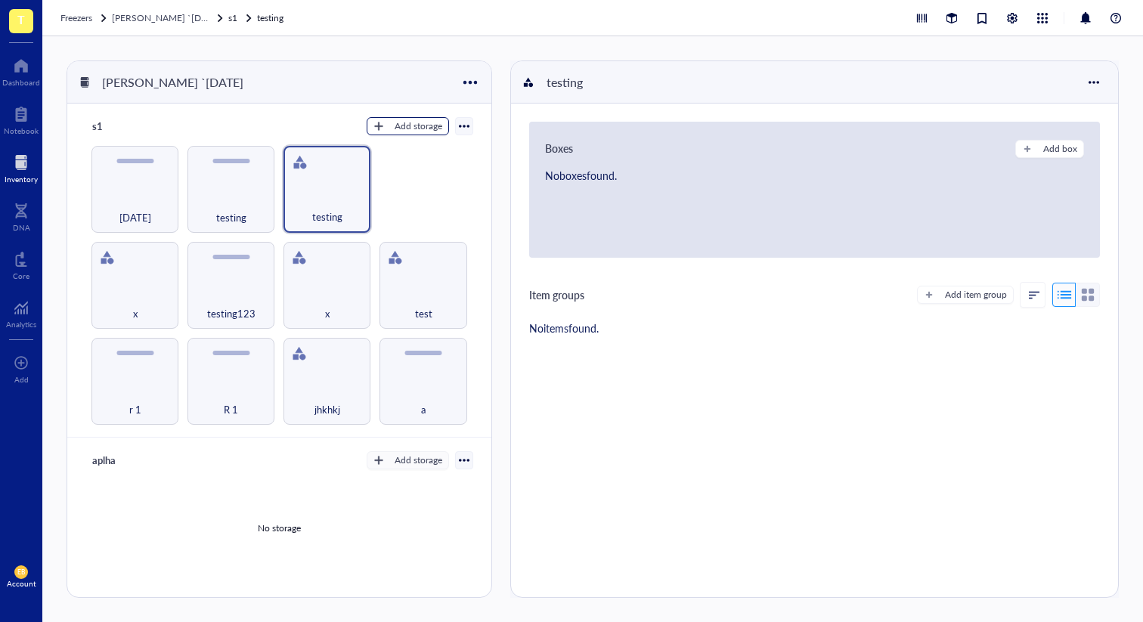
click at [434, 125] on div "Add storage" at bounding box center [419, 126] width 48 height 14
click at [420, 146] on span "Rack" at bounding box center [414, 152] width 86 height 17
radio input "true"
radio input "false"
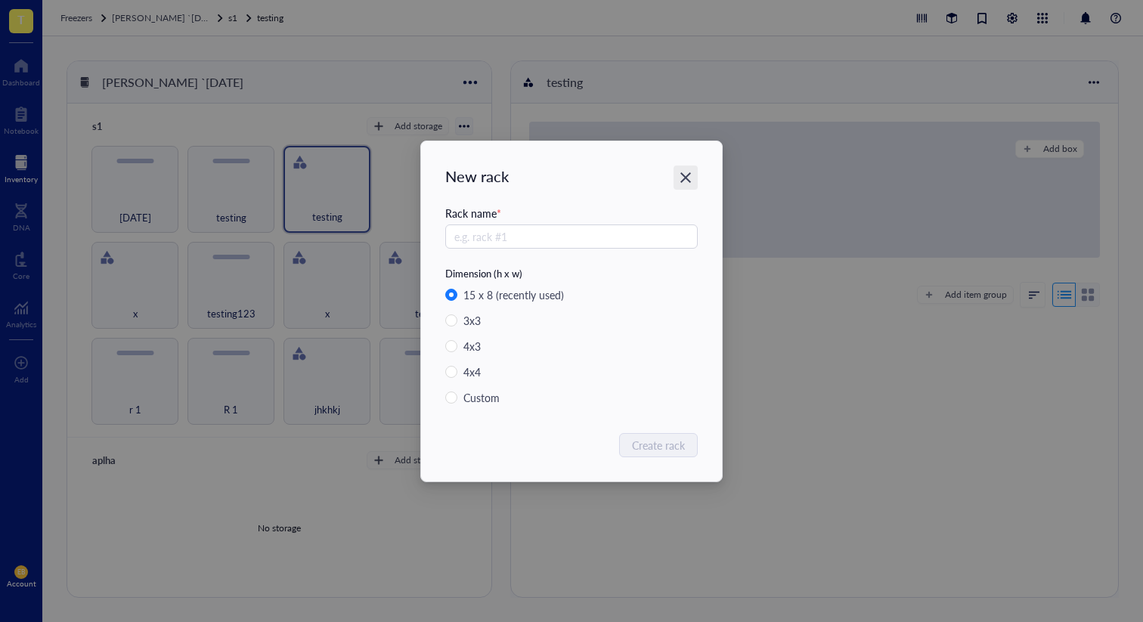
click at [681, 172] on icon "Close" at bounding box center [686, 177] width 11 height 11
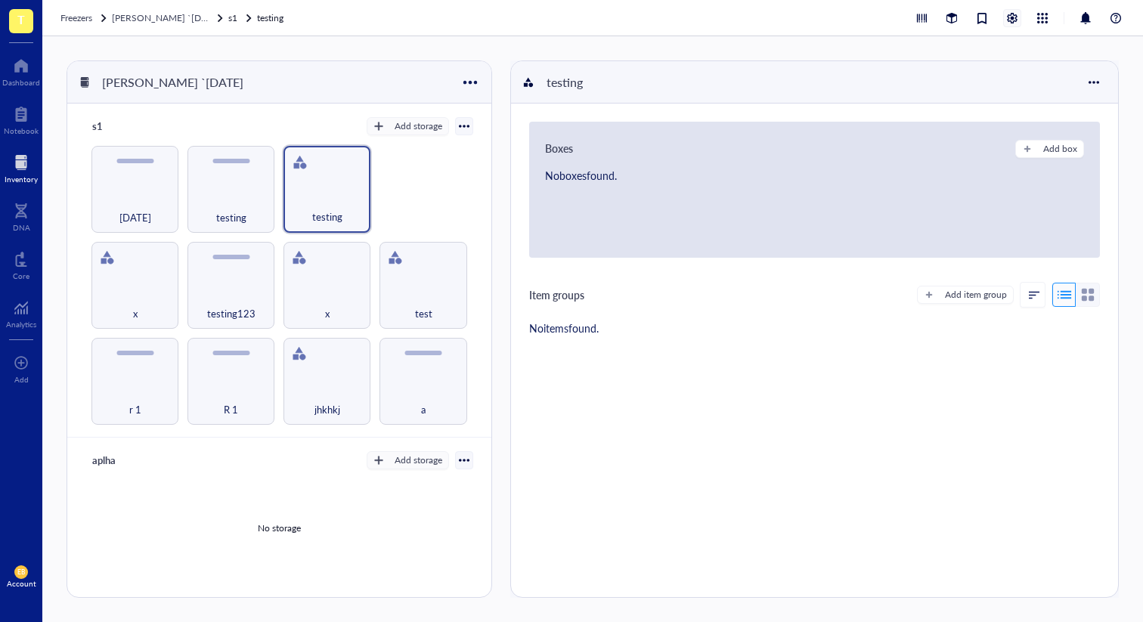
click at [1017, 14] on div at bounding box center [1012, 18] width 17 height 17
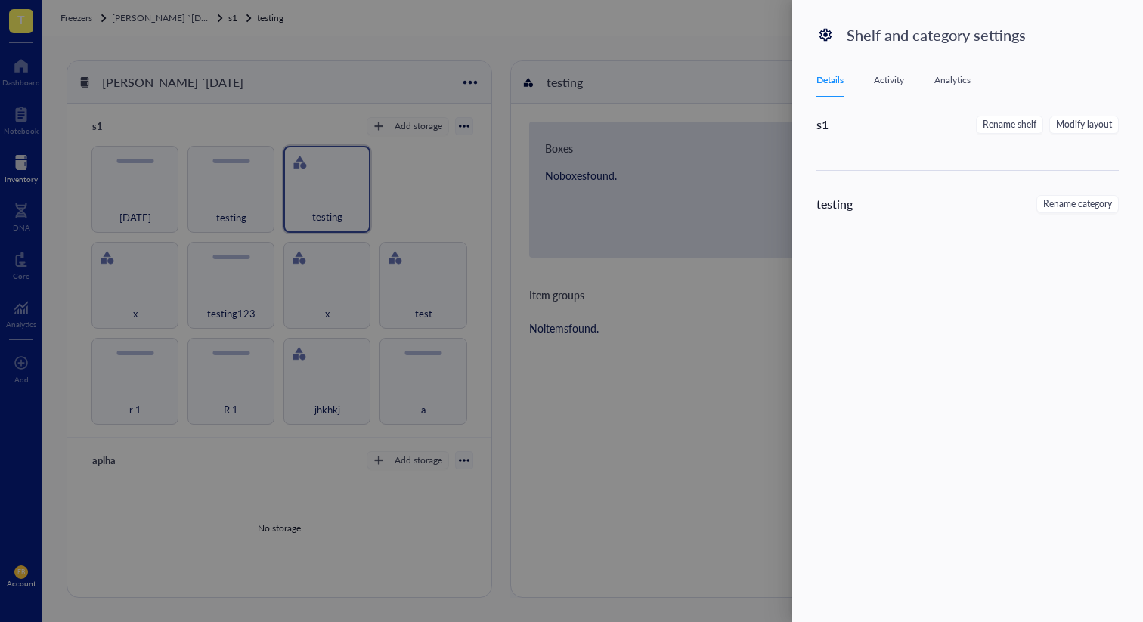
click at [885, 76] on div "Activity" at bounding box center [889, 80] width 30 height 15
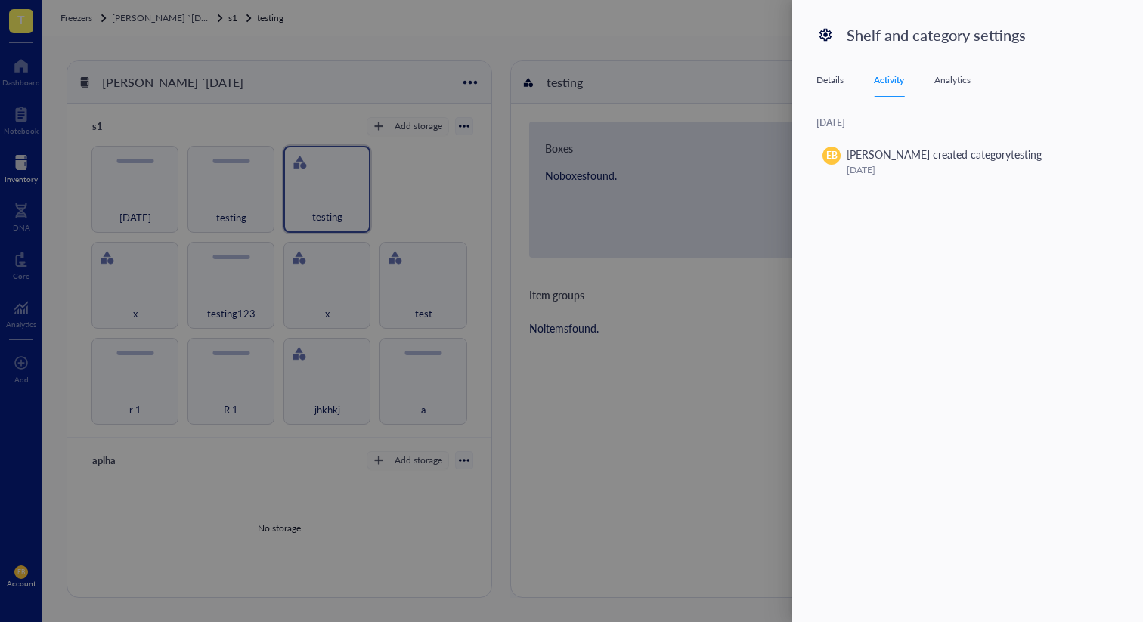
click at [964, 76] on div "Analytics" at bounding box center [953, 80] width 36 height 15
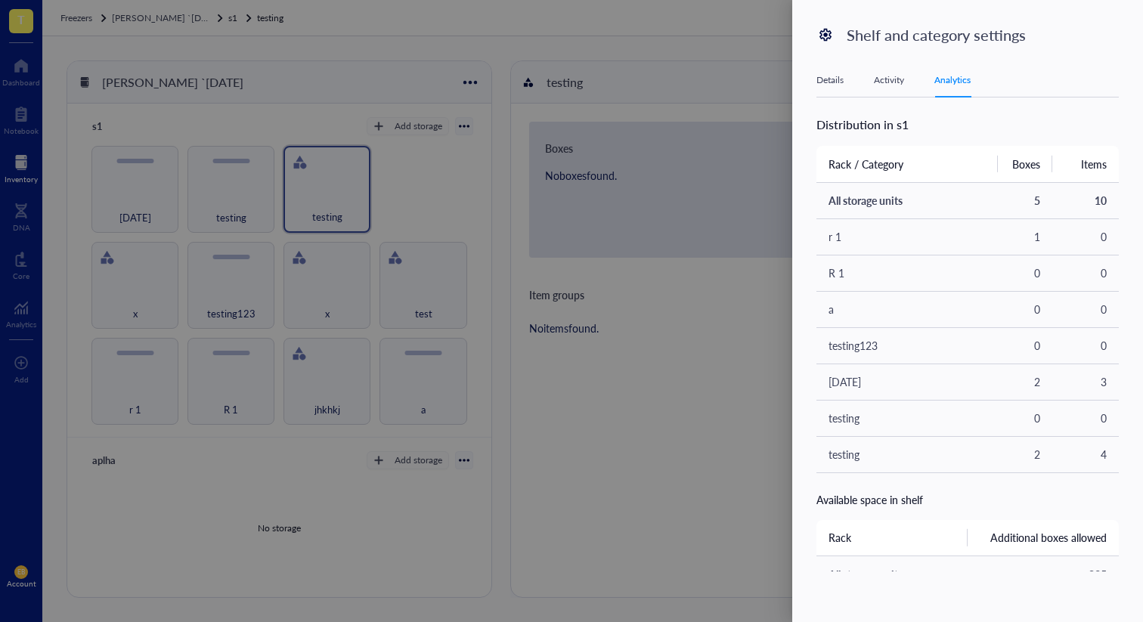
click at [823, 88] on div "Details Activity Analytics" at bounding box center [968, 81] width 302 height 34
click at [830, 67] on div "Details Activity Analytics" at bounding box center [968, 81] width 302 height 34
click at [829, 75] on div "Details" at bounding box center [830, 80] width 27 height 15
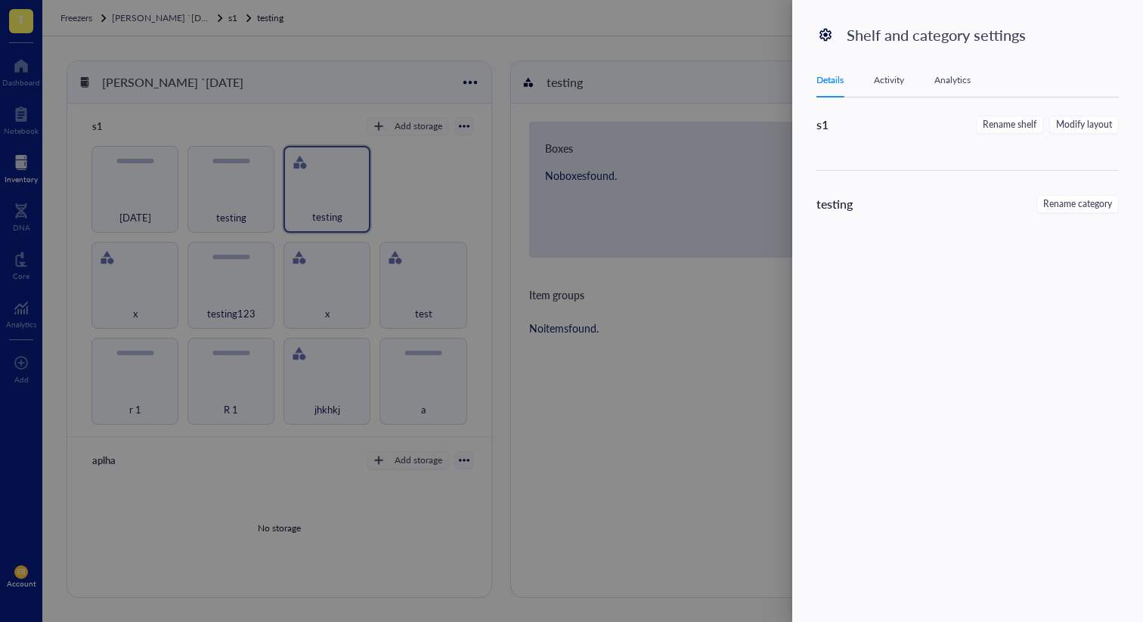
click at [635, 45] on div at bounding box center [571, 311] width 1143 height 622
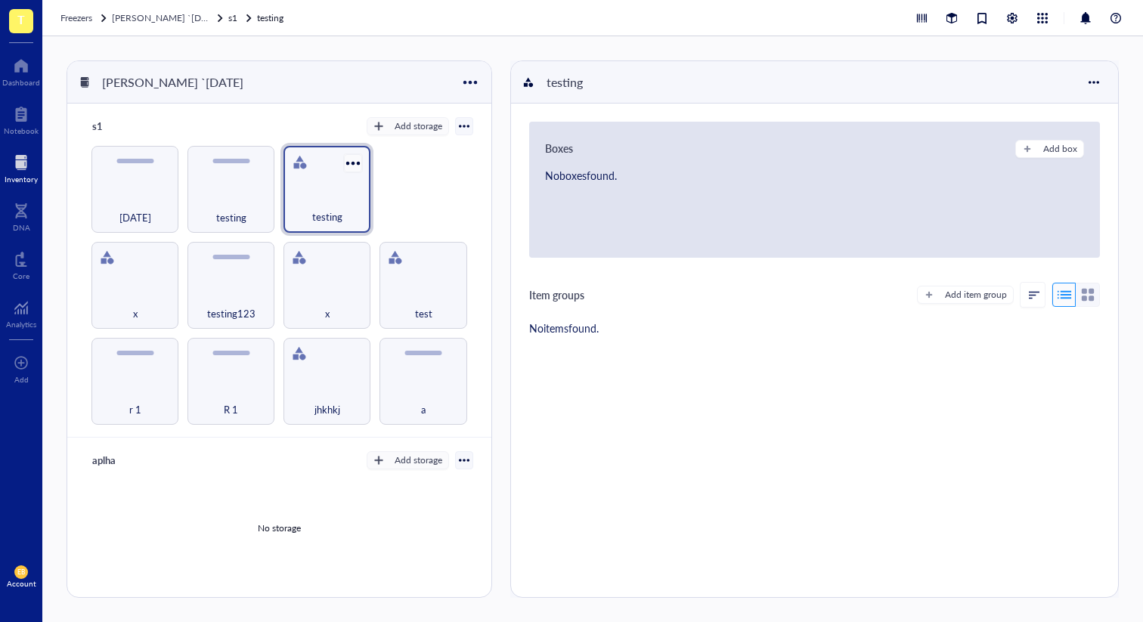
click at [355, 155] on div at bounding box center [354, 163] width 22 height 22
click at [374, 186] on div "Settings" at bounding box center [385, 190] width 36 height 14
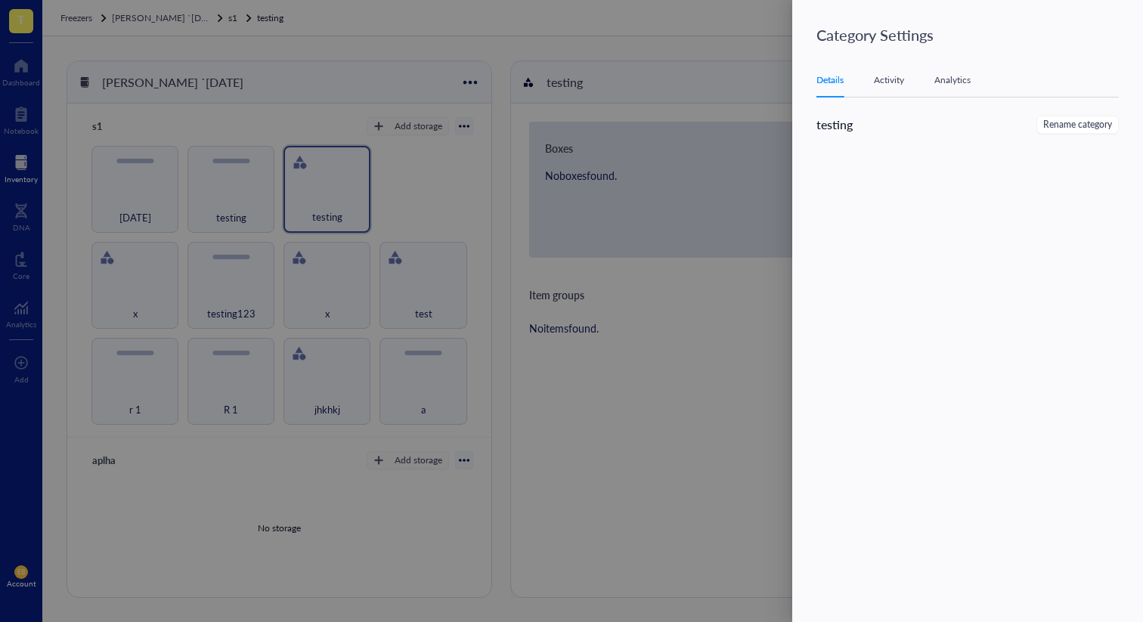
click at [950, 82] on div "Analytics" at bounding box center [953, 80] width 36 height 15
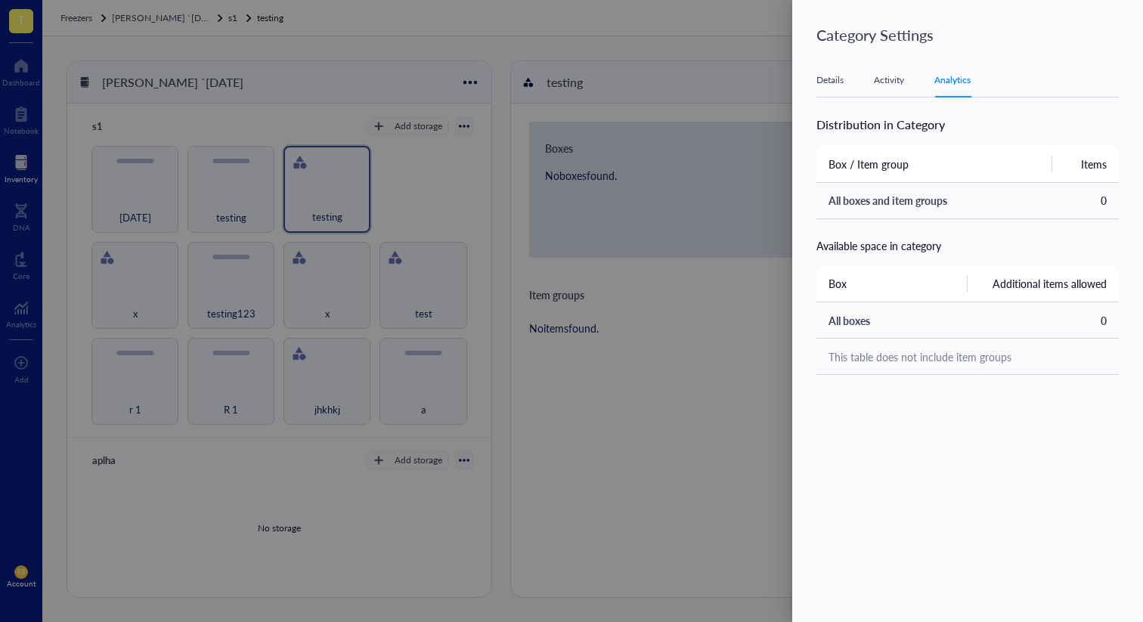
click at [887, 83] on div "Activity" at bounding box center [889, 80] width 30 height 15
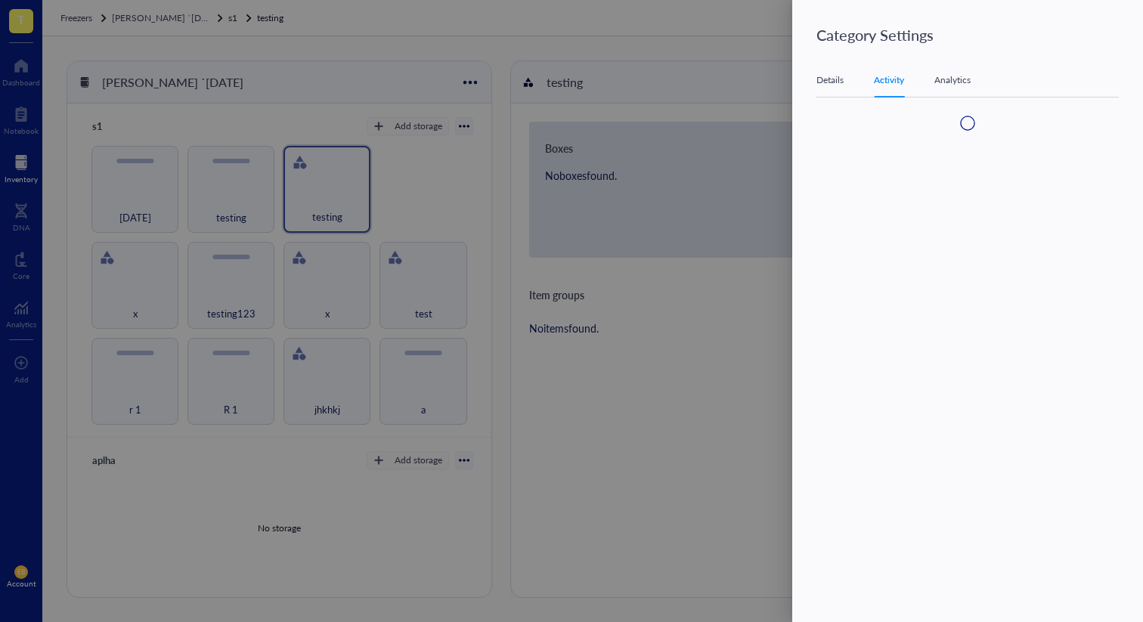
click at [841, 81] on div "Details" at bounding box center [830, 80] width 27 height 15
click at [576, 57] on div at bounding box center [571, 311] width 1143 height 622
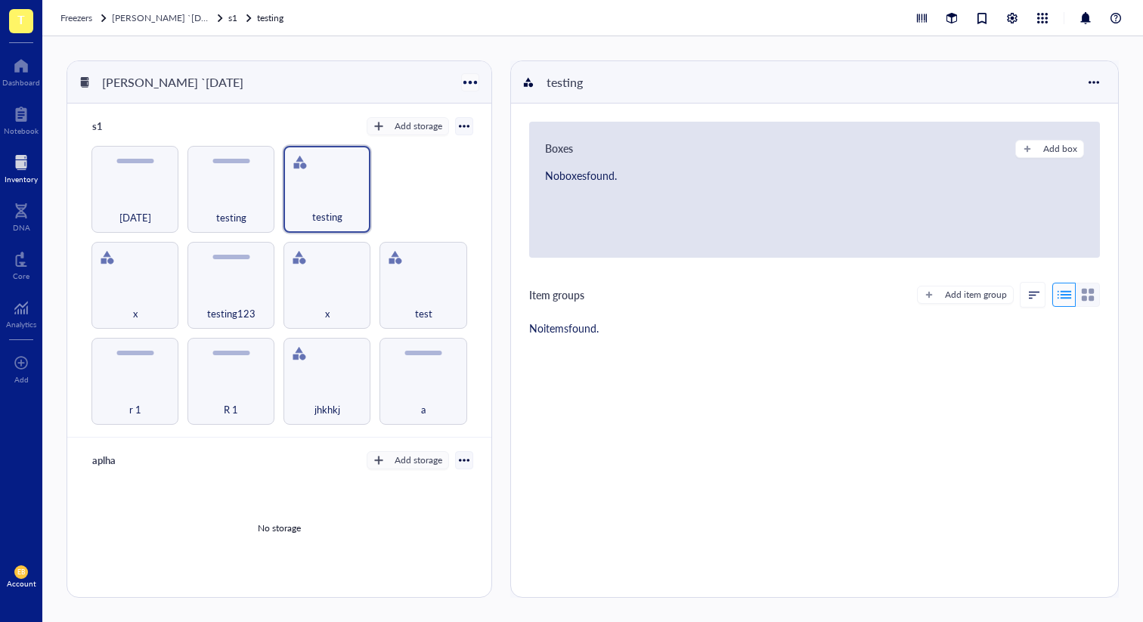
click at [473, 80] on div at bounding box center [470, 82] width 22 height 22
click at [520, 33] on div "Freezers IBRAHIM `28th feb s1 testing" at bounding box center [592, 18] width 1101 height 36
click at [467, 74] on div at bounding box center [470, 82] width 22 height 22
click at [486, 129] on div "Settings" at bounding box center [491, 133] width 36 height 14
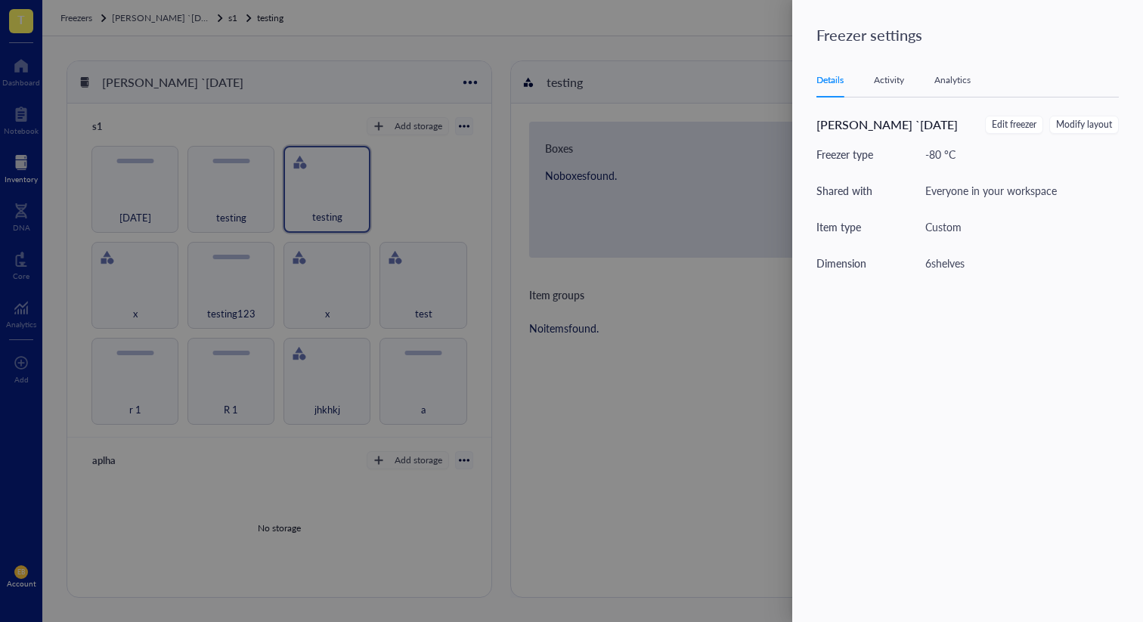
click at [895, 87] on div "Activity" at bounding box center [889, 80] width 30 height 15
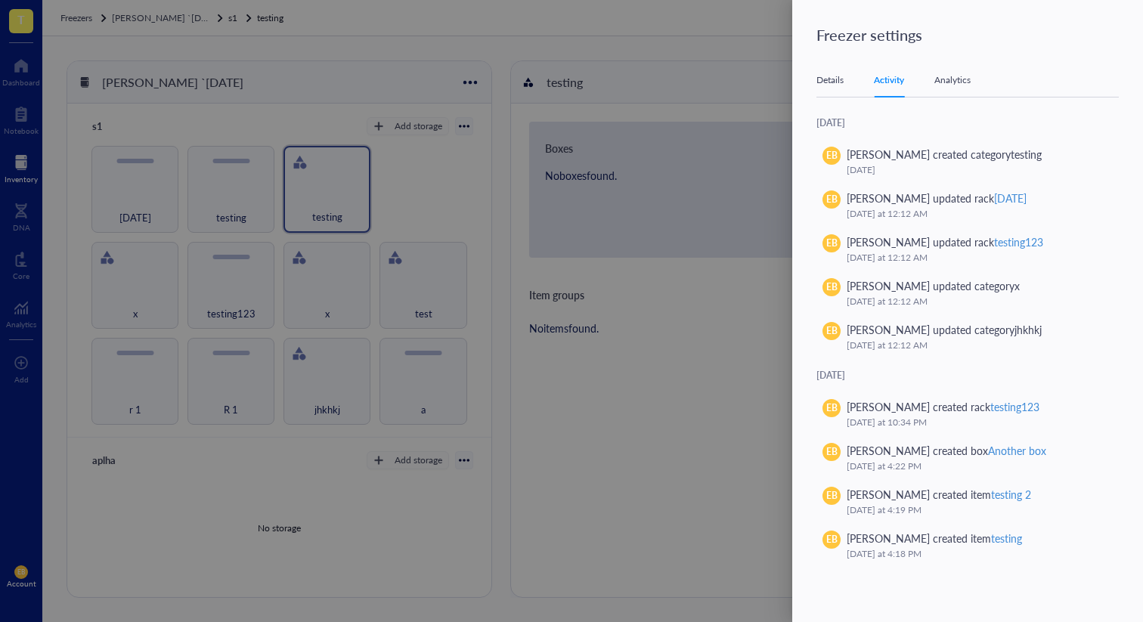
click at [956, 81] on div "Analytics" at bounding box center [953, 80] width 36 height 15
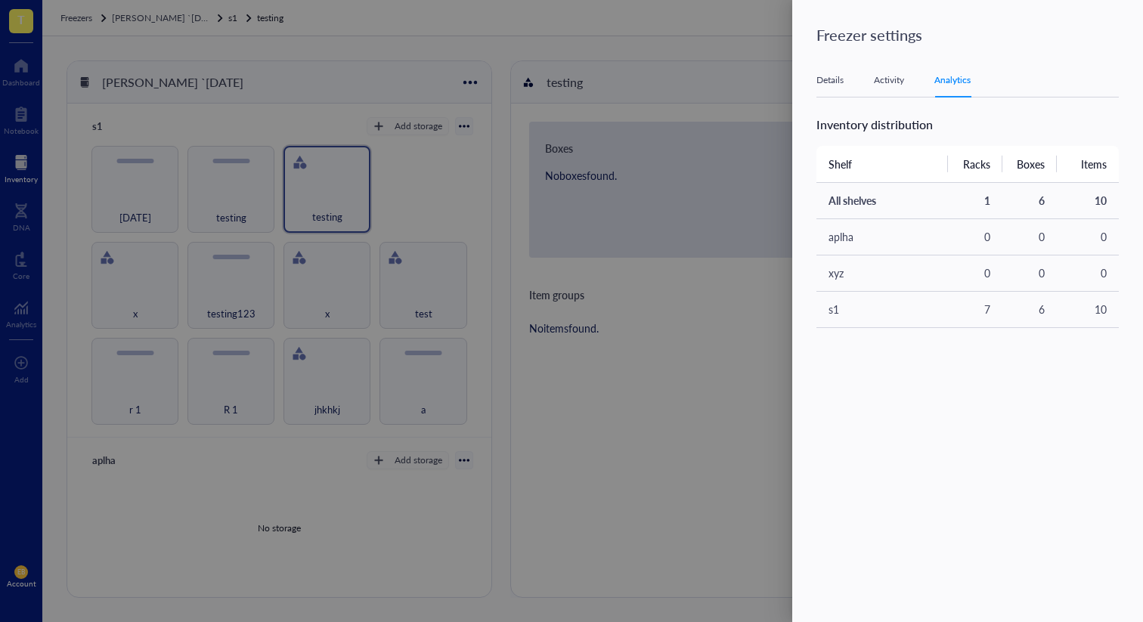
click at [843, 78] on div "Details" at bounding box center [830, 80] width 27 height 15
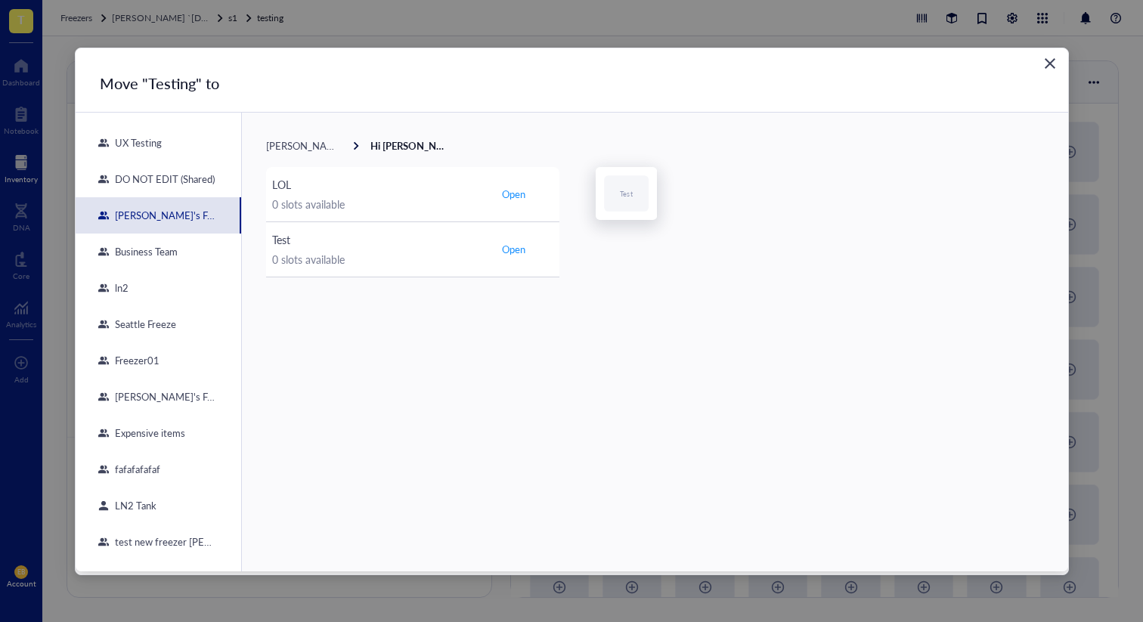
click at [1056, 52] on div "Close" at bounding box center [1050, 63] width 24 height 24
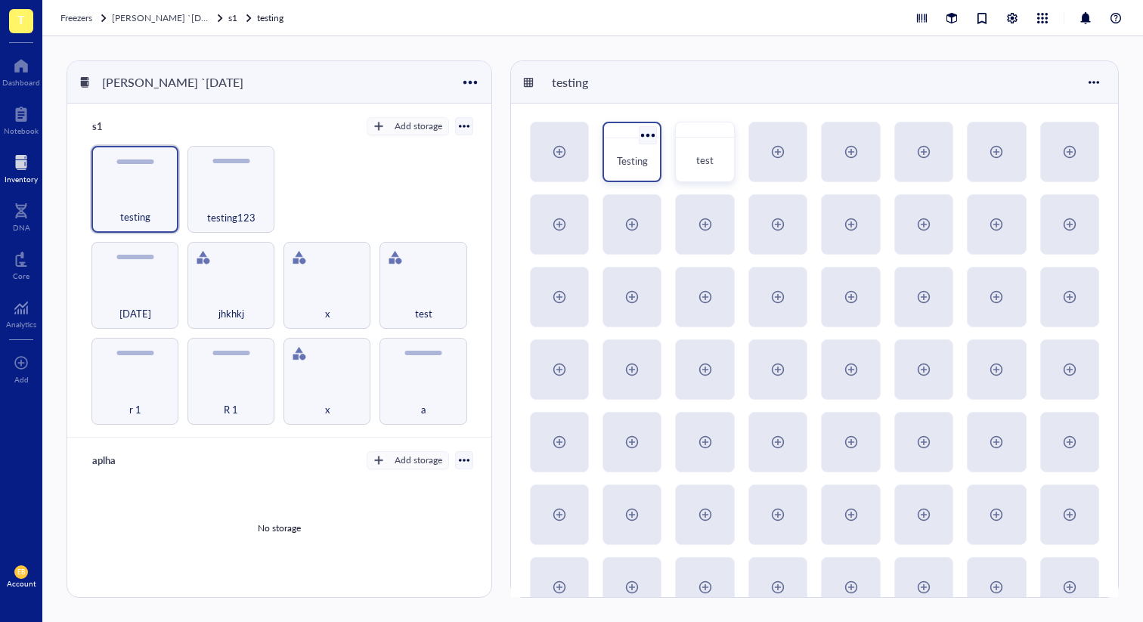
click at [644, 132] on div at bounding box center [649, 135] width 22 height 22
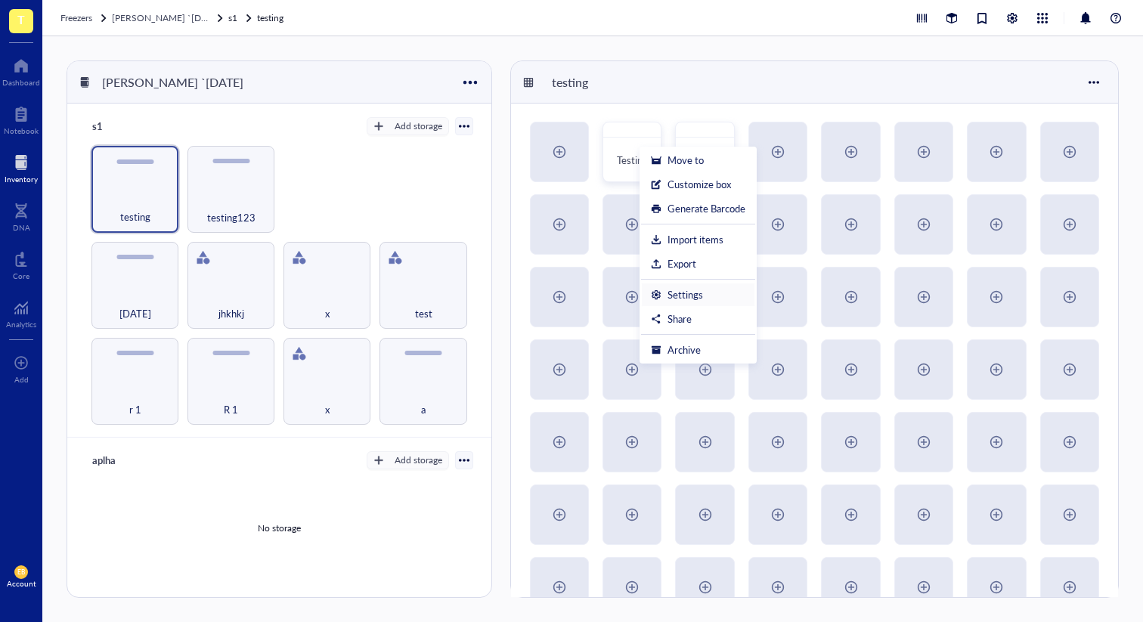
click at [690, 290] on div "Settings" at bounding box center [686, 295] width 36 height 14
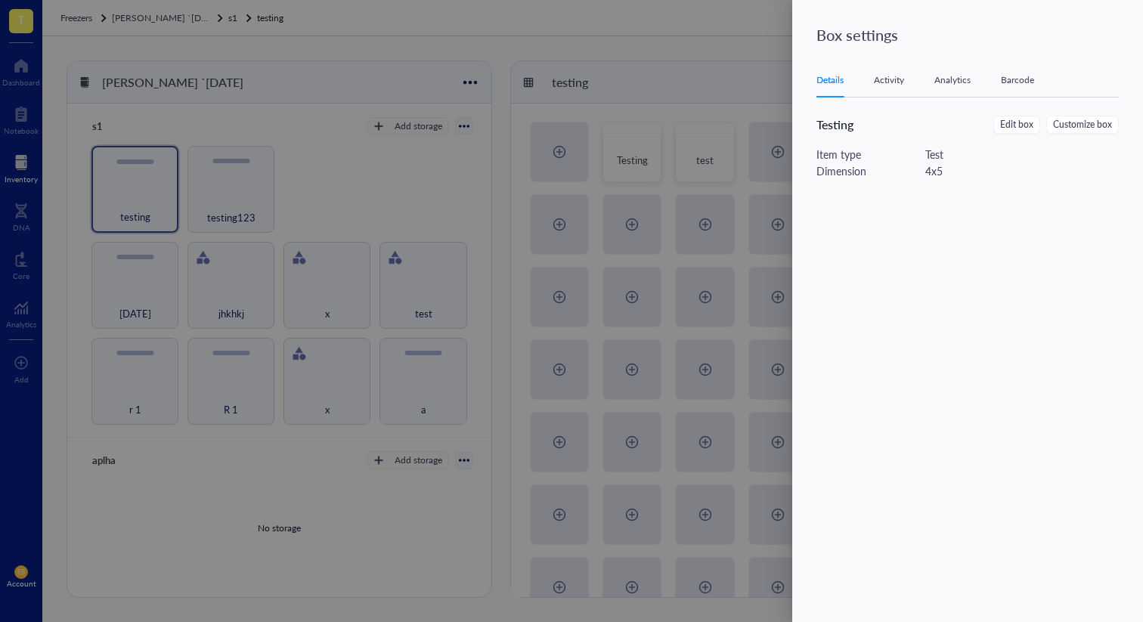
click at [690, 190] on div at bounding box center [571, 311] width 1143 height 622
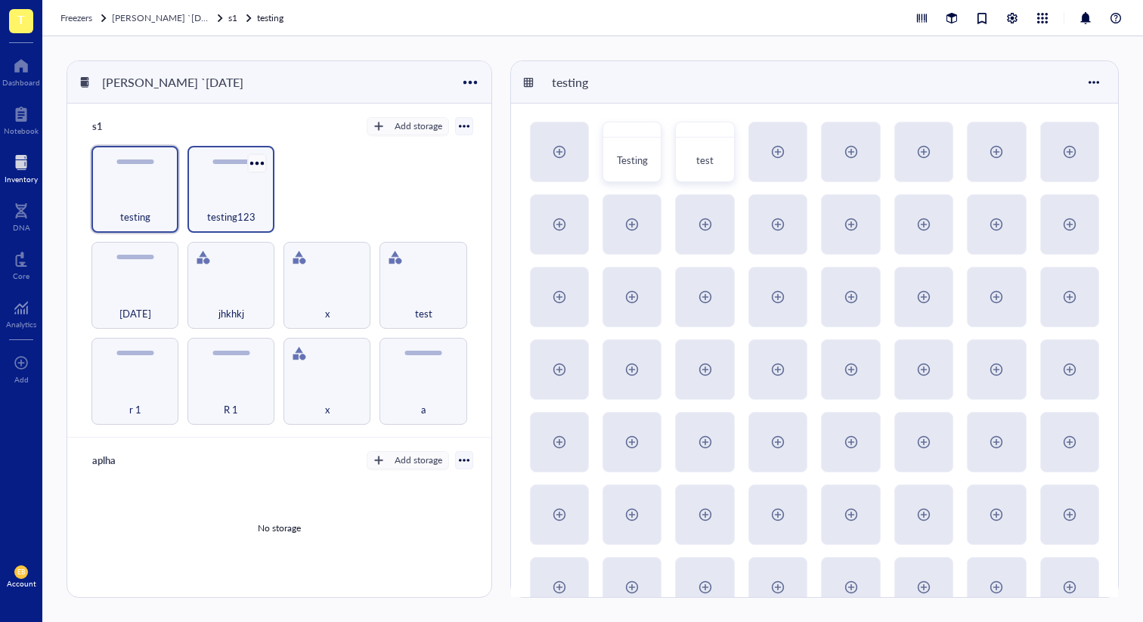
click at [262, 158] on div at bounding box center [258, 163] width 22 height 22
click at [305, 193] on div "Settings" at bounding box center [290, 190] width 36 height 14
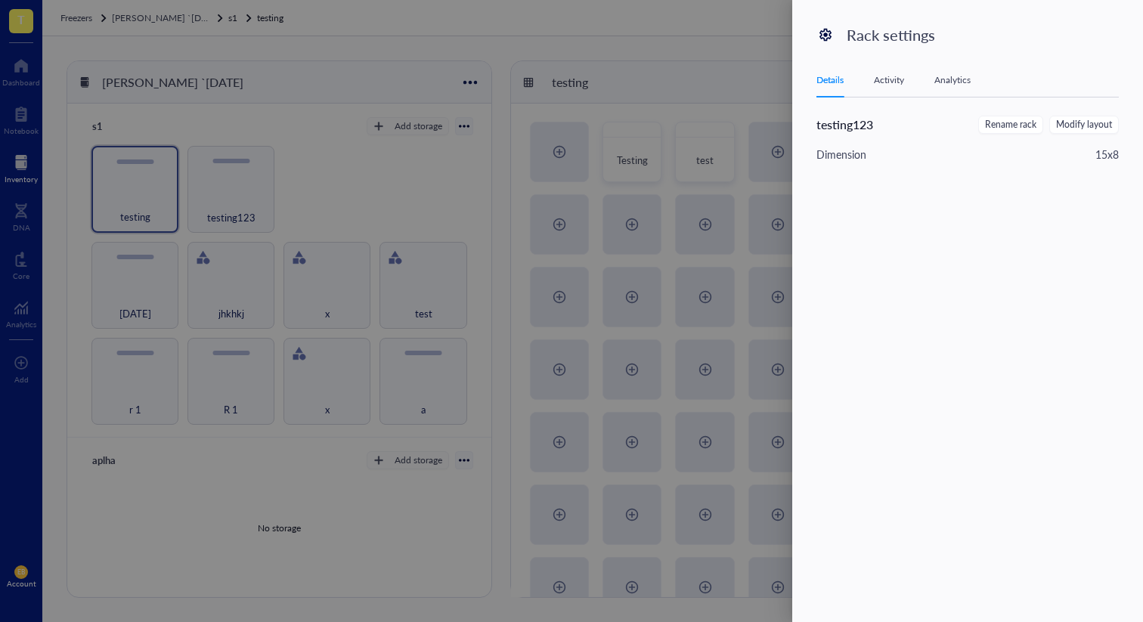
click at [567, 152] on div at bounding box center [571, 311] width 1143 height 622
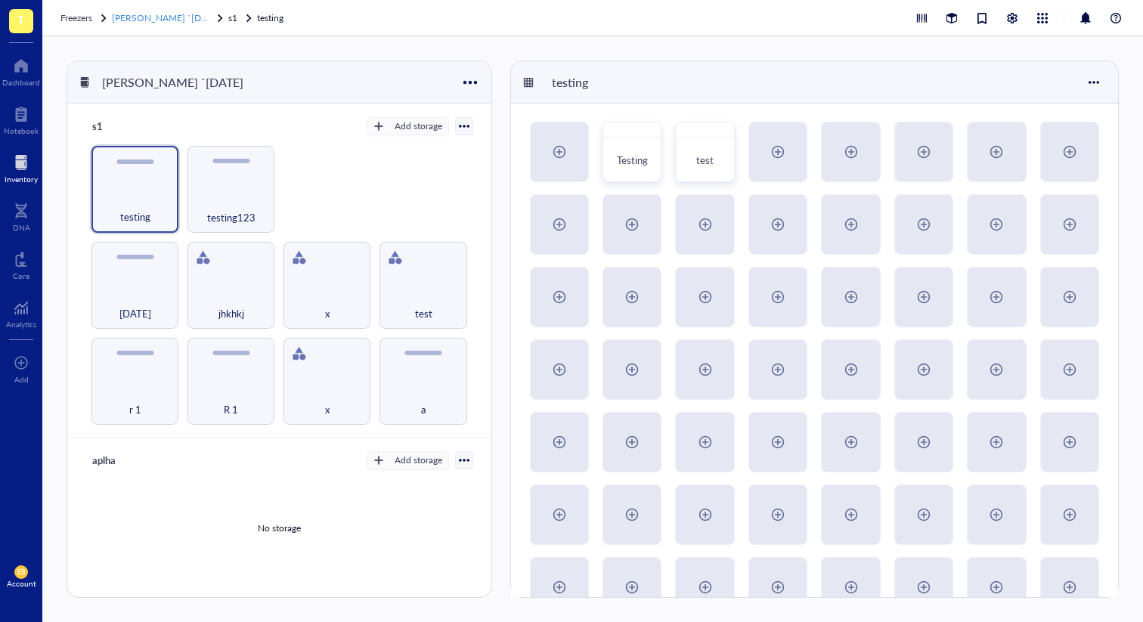
click at [169, 11] on span "[PERSON_NAME] `[DATE]" at bounding box center [166, 17] width 108 height 13
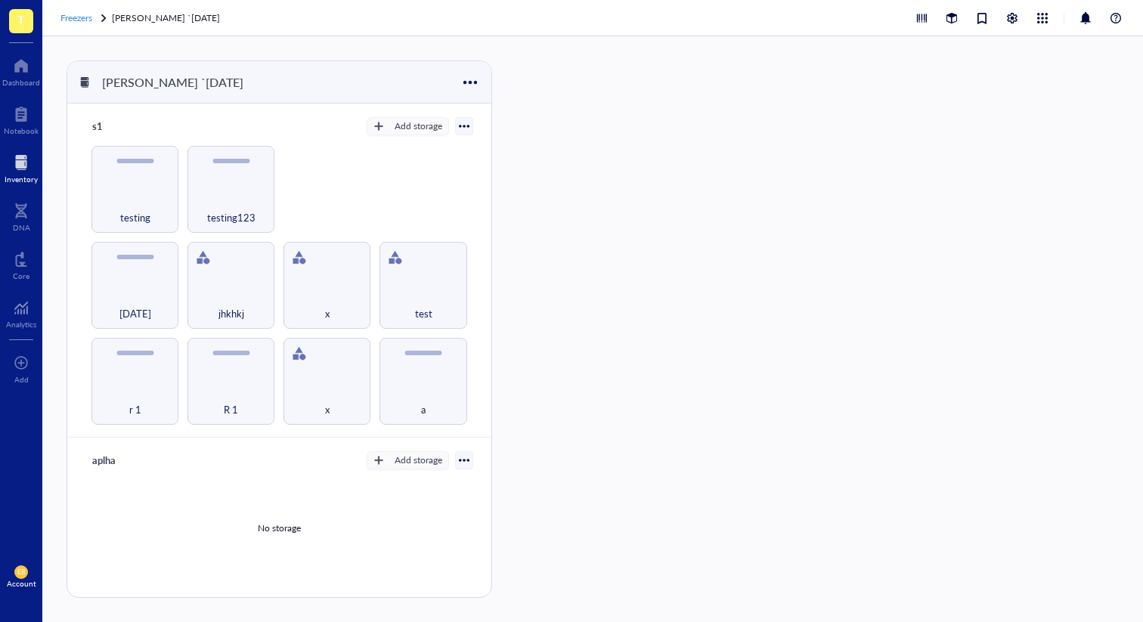
click at [70, 18] on span "Freezers" at bounding box center [76, 17] width 32 height 13
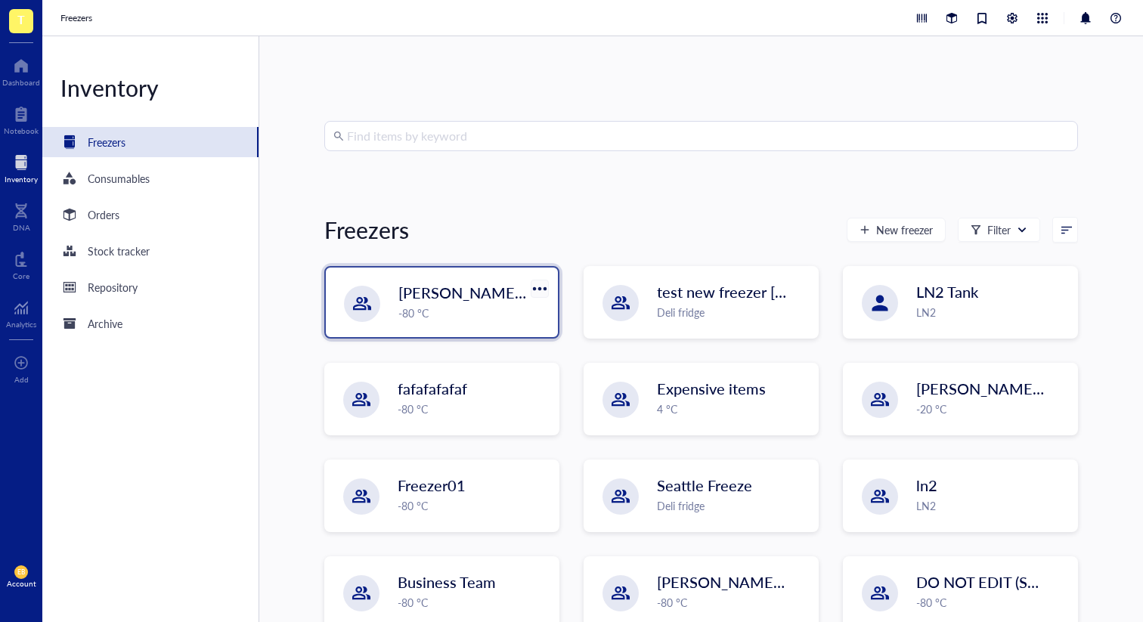
click at [539, 283] on div at bounding box center [540, 289] width 22 height 22
click at [552, 336] on div "Settings" at bounding box center [559, 339] width 36 height 14
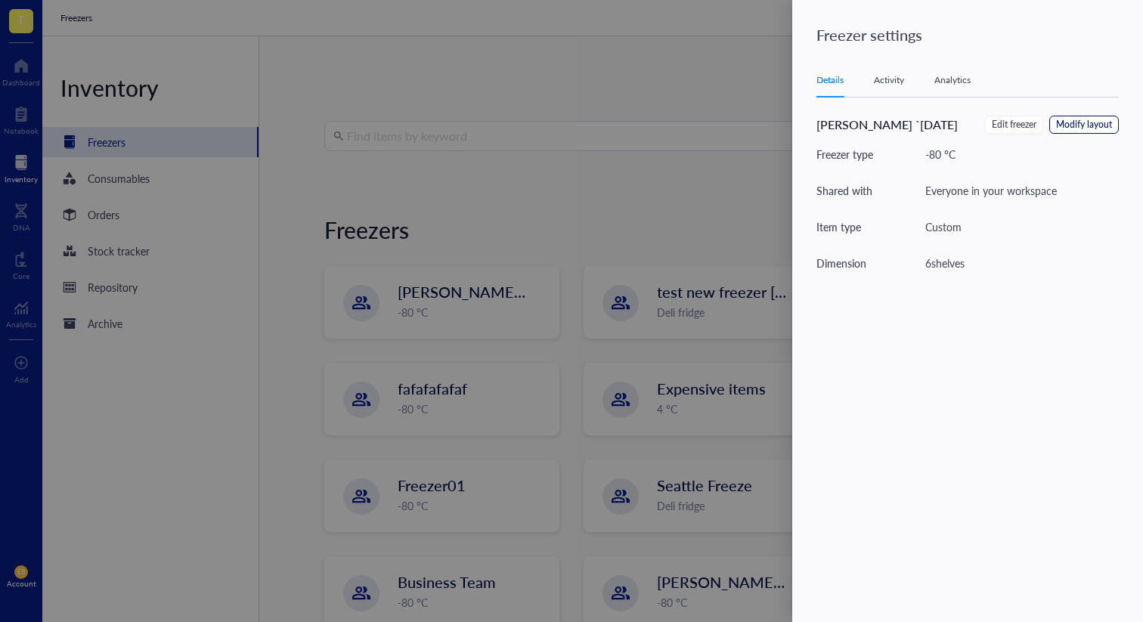
click at [1068, 116] on button "Modify layout" at bounding box center [1085, 125] width 70 height 18
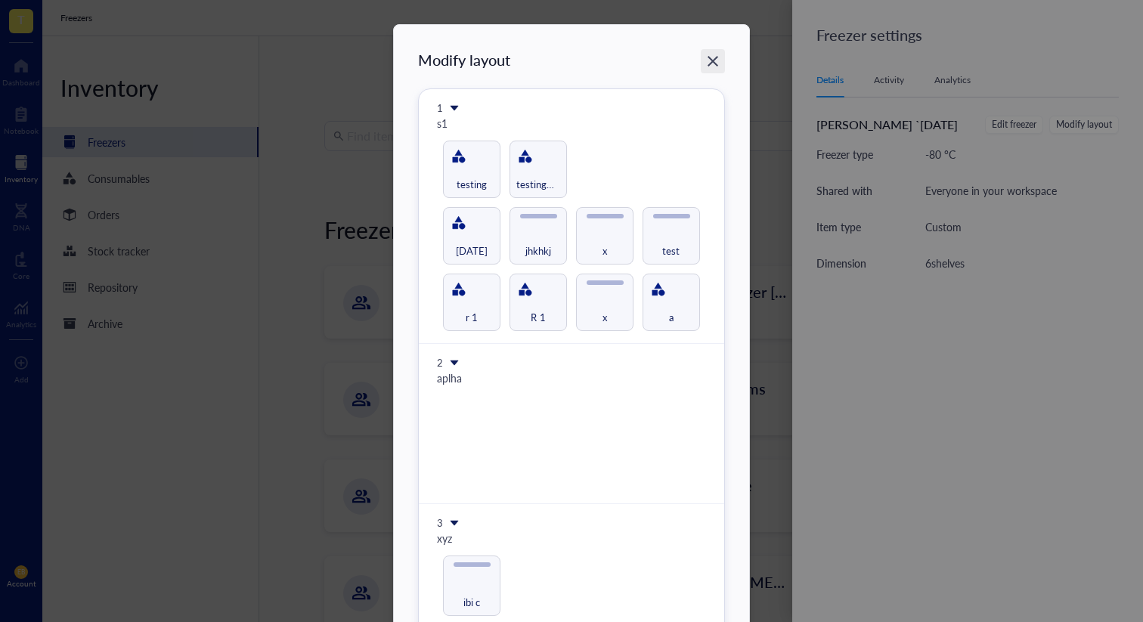
click at [710, 57] on icon "Close" at bounding box center [713, 61] width 14 height 14
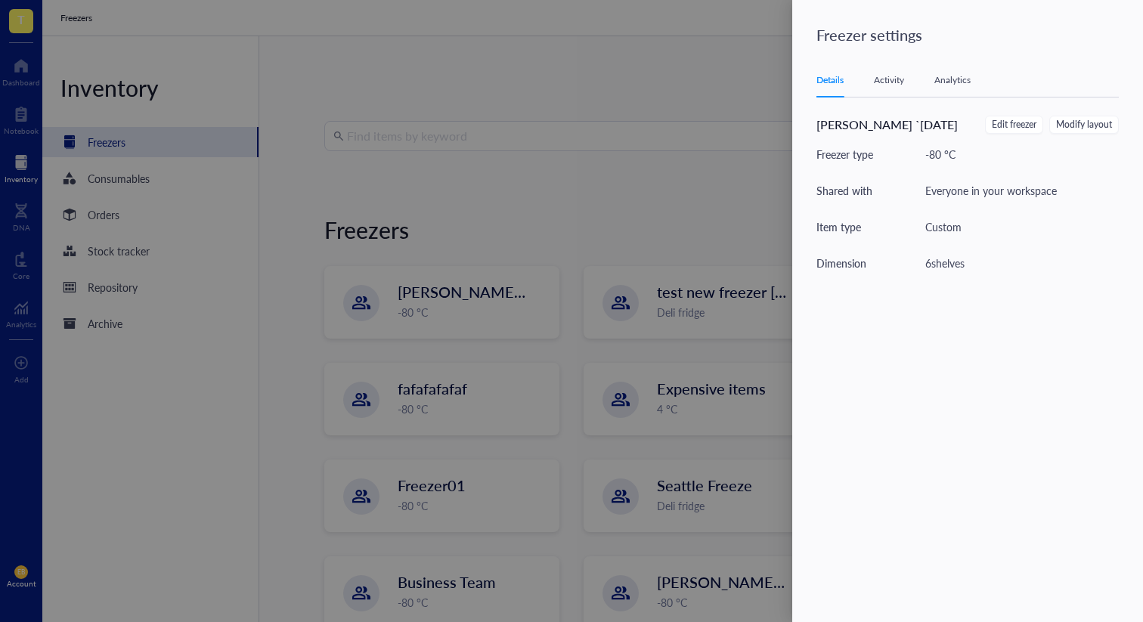
click at [438, 304] on div at bounding box center [571, 311] width 1143 height 622
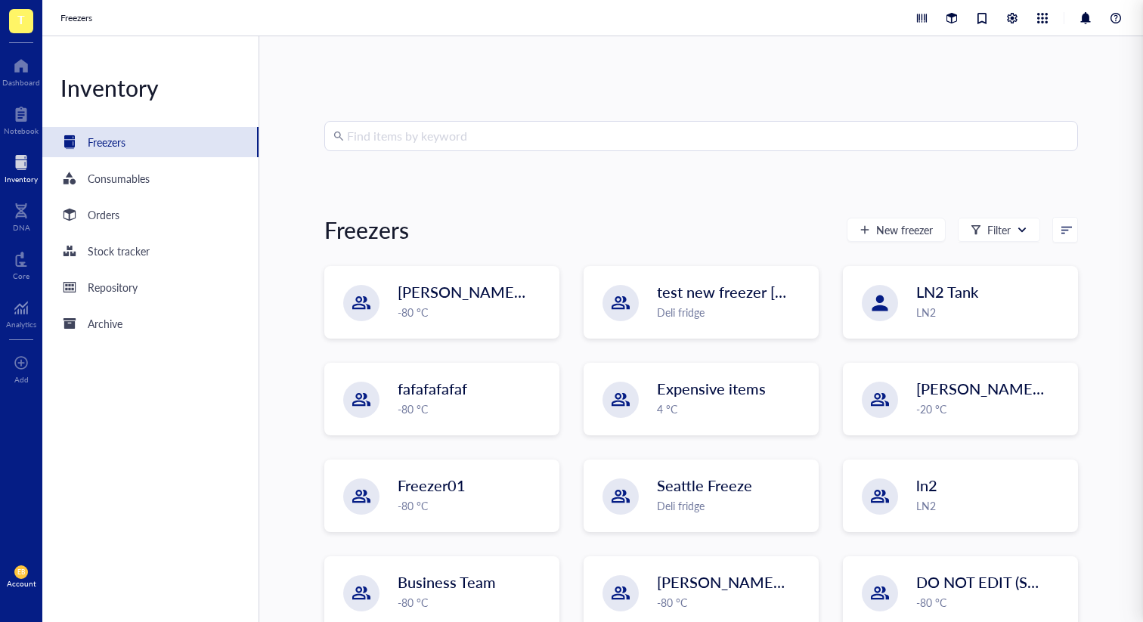
click at [485, 302] on div at bounding box center [571, 311] width 1143 height 622
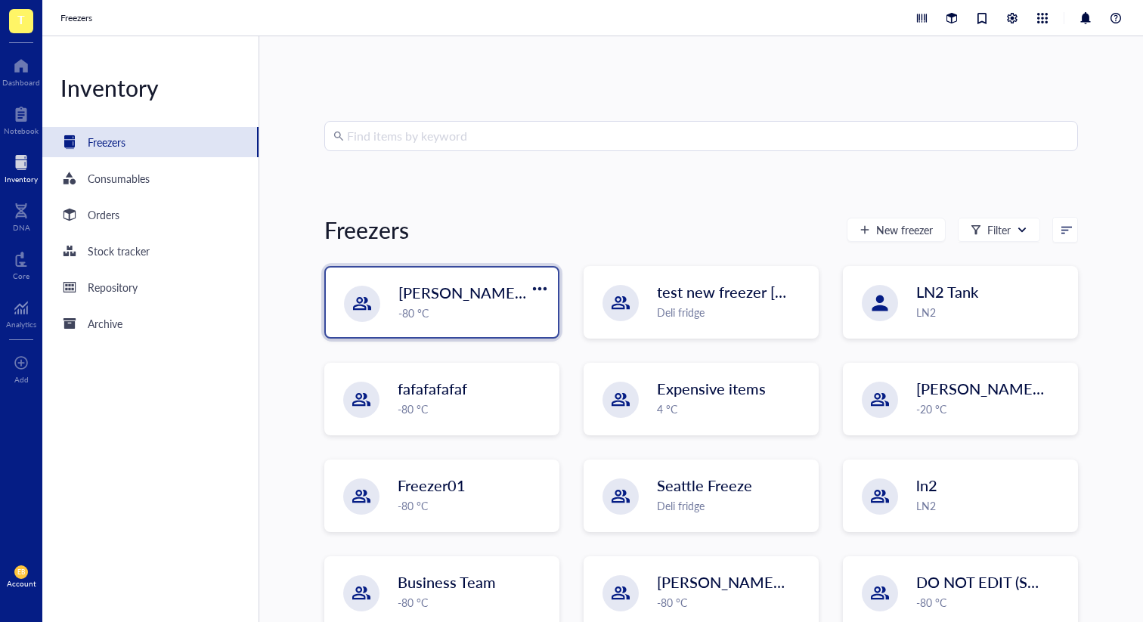
click at [461, 302] on span "[PERSON_NAME] `[DATE]" at bounding box center [488, 292] width 179 height 21
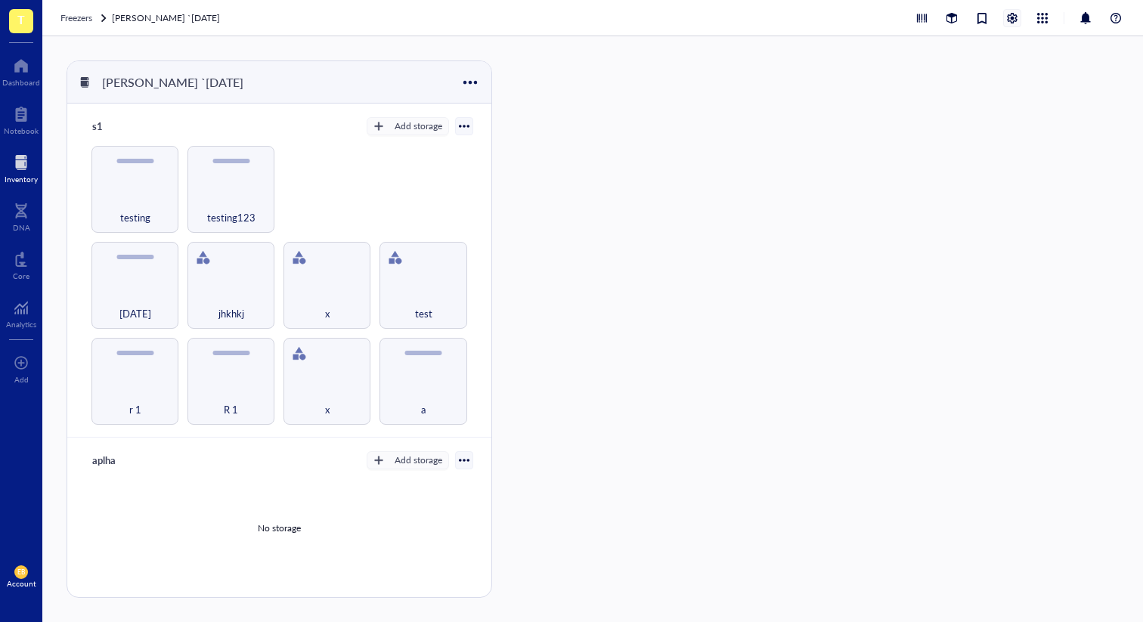
click at [1015, 16] on div at bounding box center [1012, 18] width 17 height 17
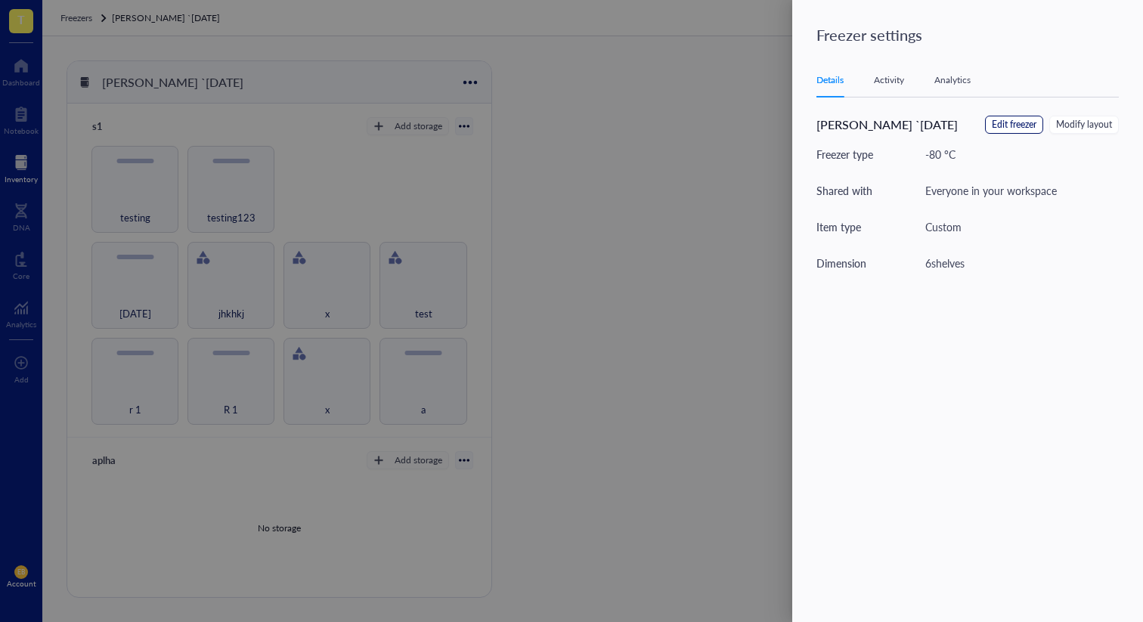
click at [1023, 122] on span "Edit freezer" at bounding box center [1014, 125] width 45 height 14
type textarea "Regression testing data"
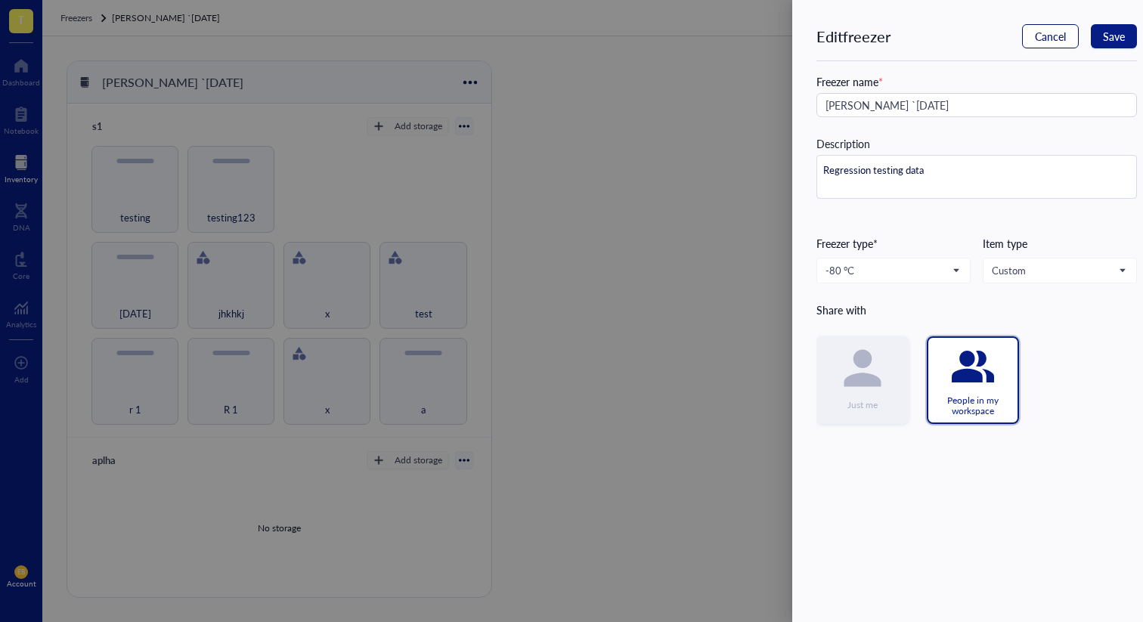
click at [1057, 42] on span "Cancel" at bounding box center [1050, 36] width 31 height 12
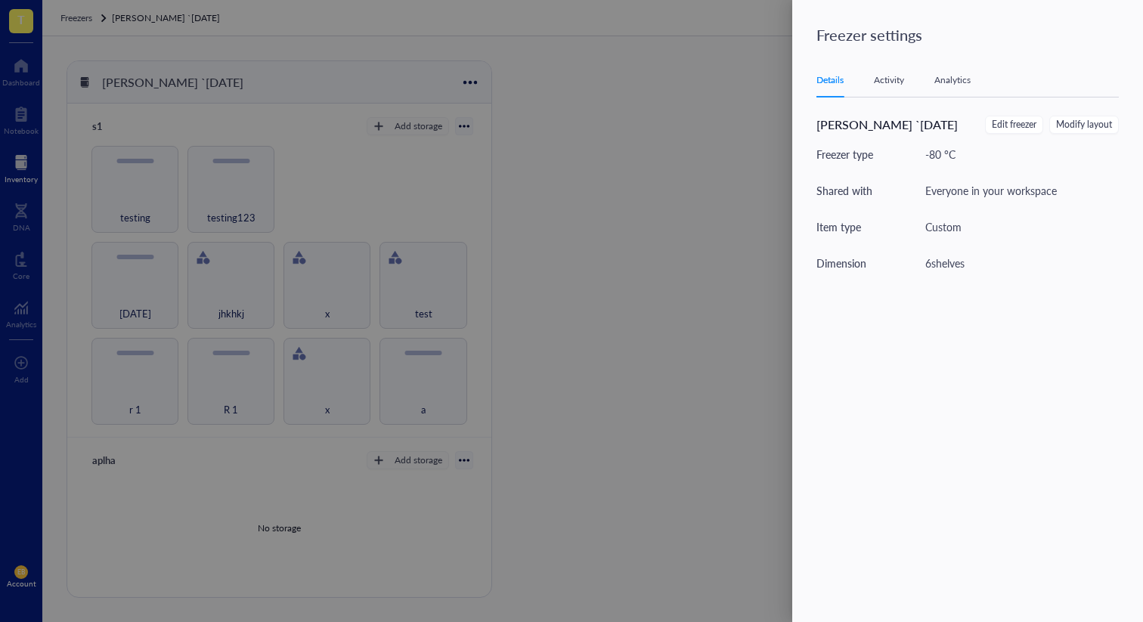
click at [465, 178] on div at bounding box center [571, 311] width 1143 height 622
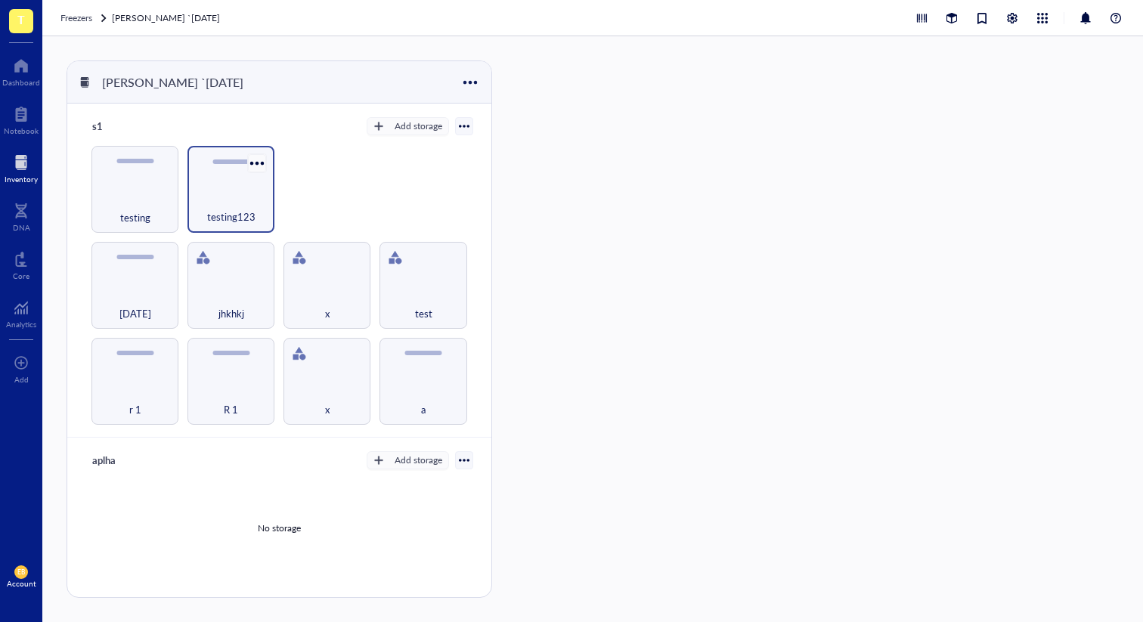
click at [253, 163] on div at bounding box center [258, 163] width 22 height 22
click at [319, 193] on div "Settings" at bounding box center [299, 189] width 86 height 14
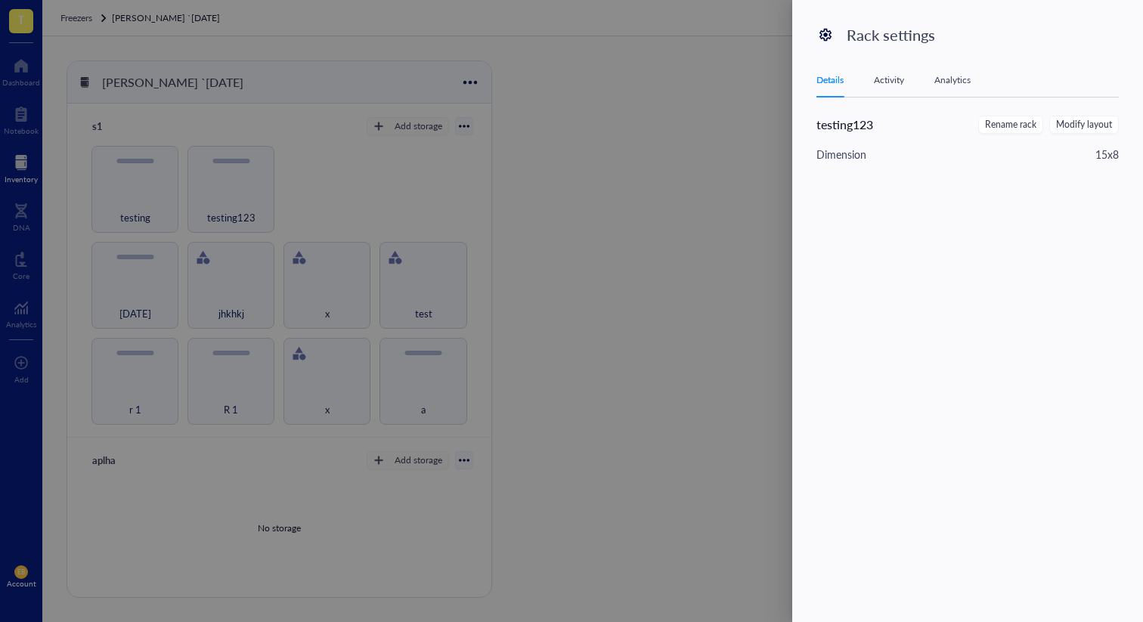
click at [591, 211] on div at bounding box center [571, 311] width 1143 height 622
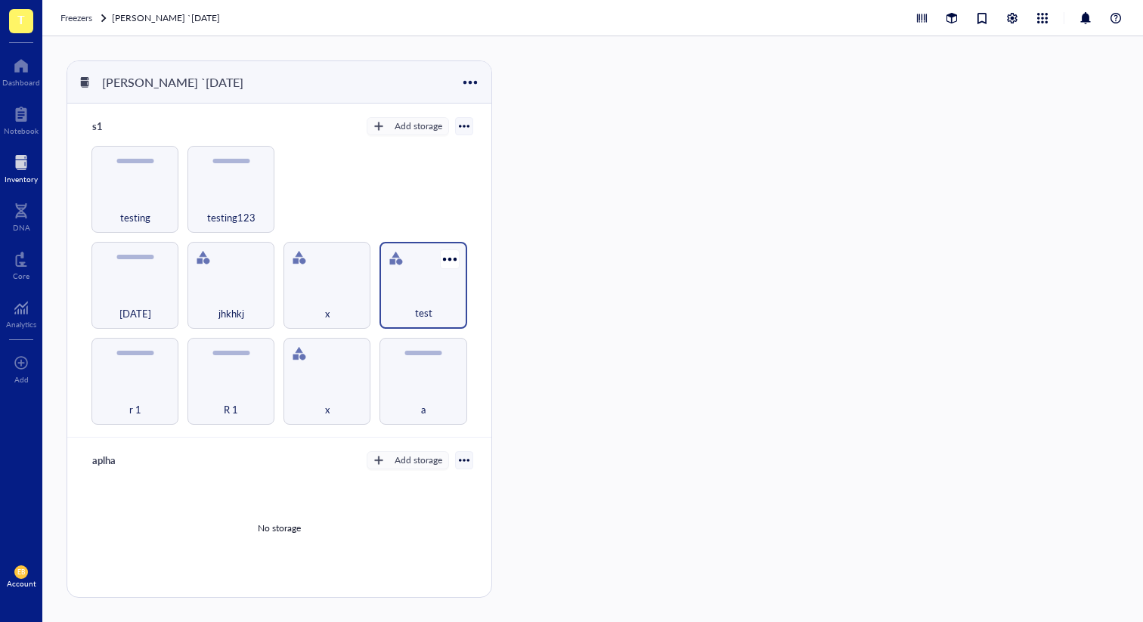
click at [423, 280] on div "test" at bounding box center [423, 285] width 87 height 87
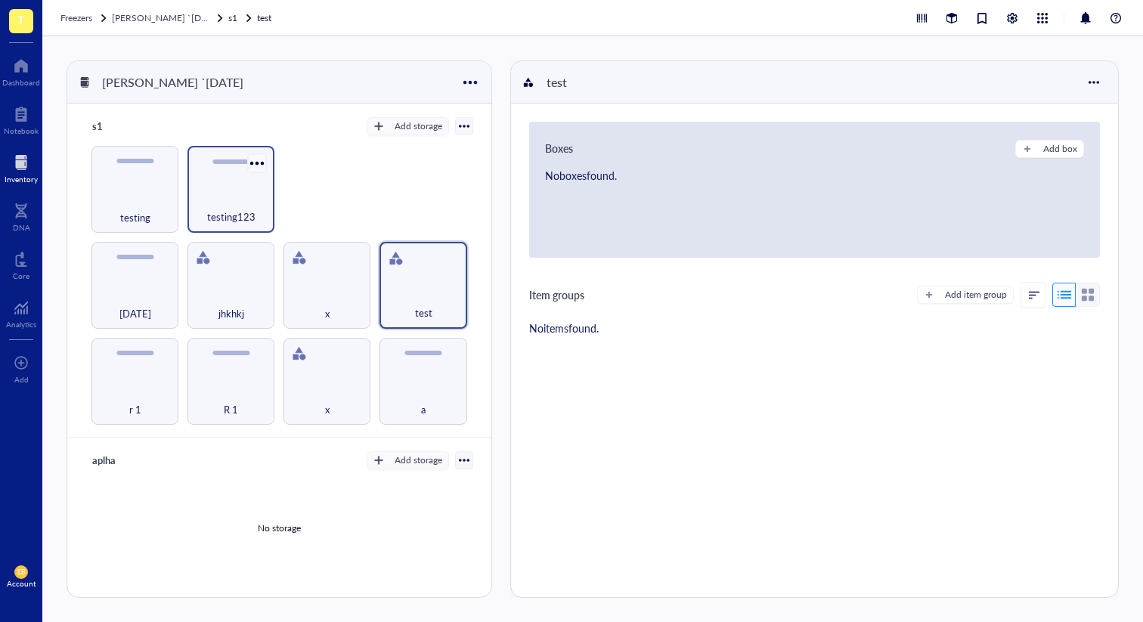
click at [258, 163] on div at bounding box center [258, 163] width 22 height 22
click at [312, 190] on div "Settings" at bounding box center [299, 190] width 86 height 14
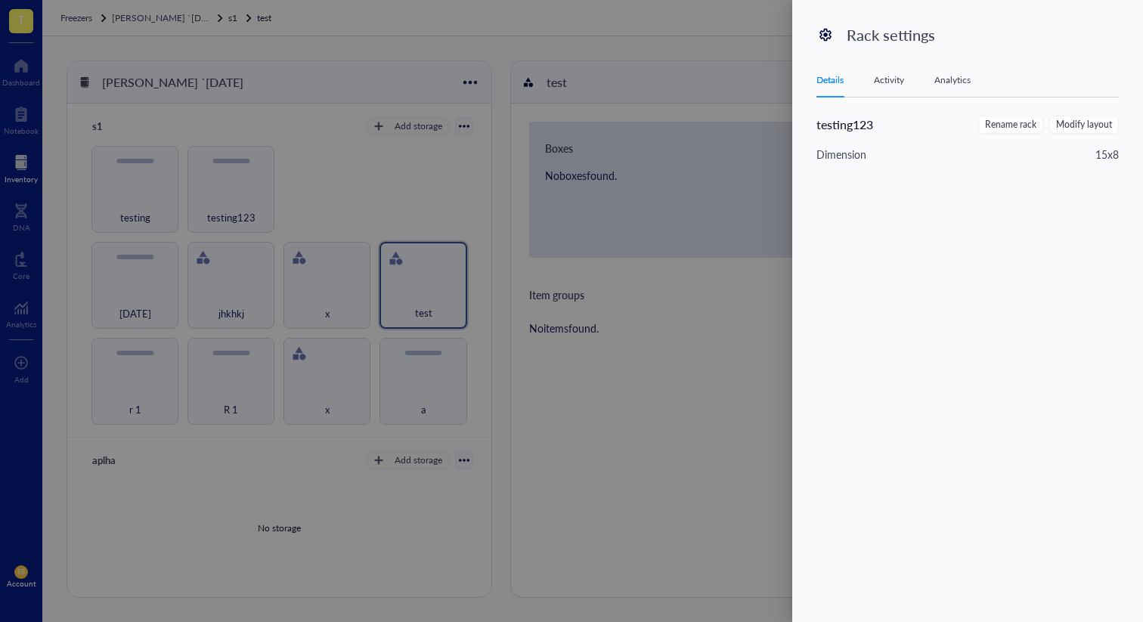
click at [886, 81] on div "Activity" at bounding box center [889, 80] width 30 height 15
click at [955, 79] on div "Analytics" at bounding box center [953, 80] width 36 height 15
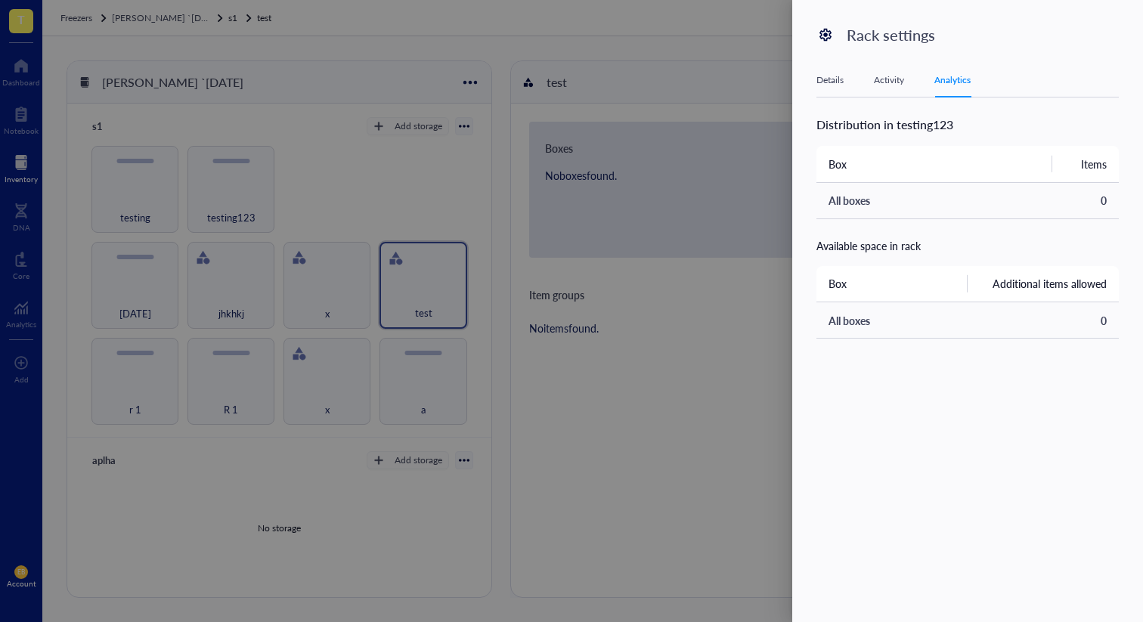
click at [844, 81] on div "Details" at bounding box center [830, 80] width 27 height 15
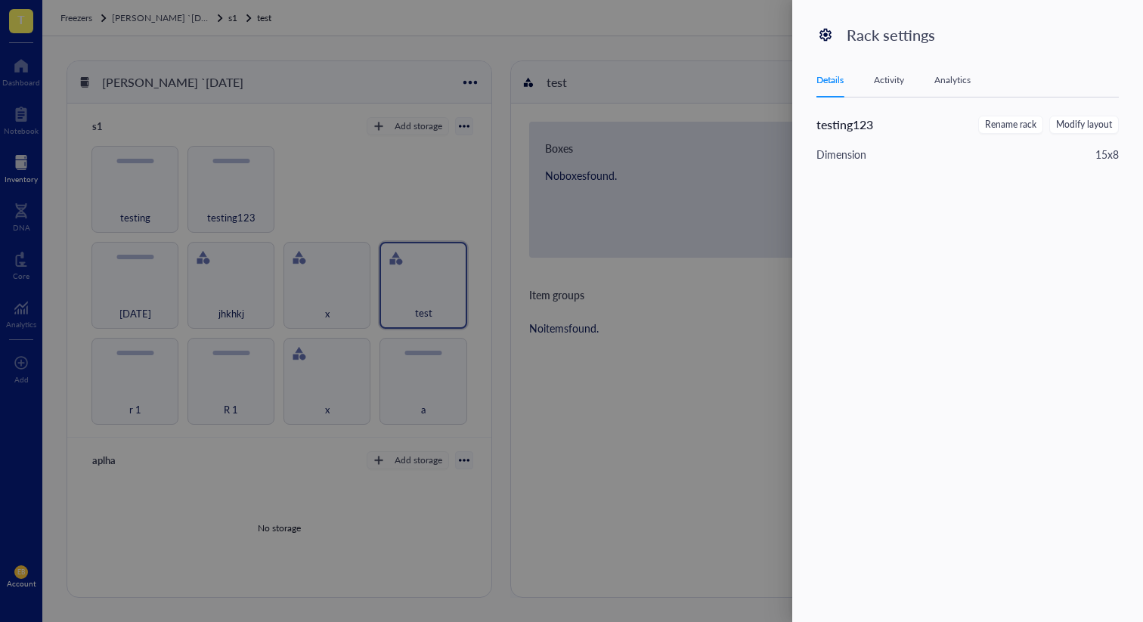
click at [397, 96] on div at bounding box center [571, 311] width 1143 height 622
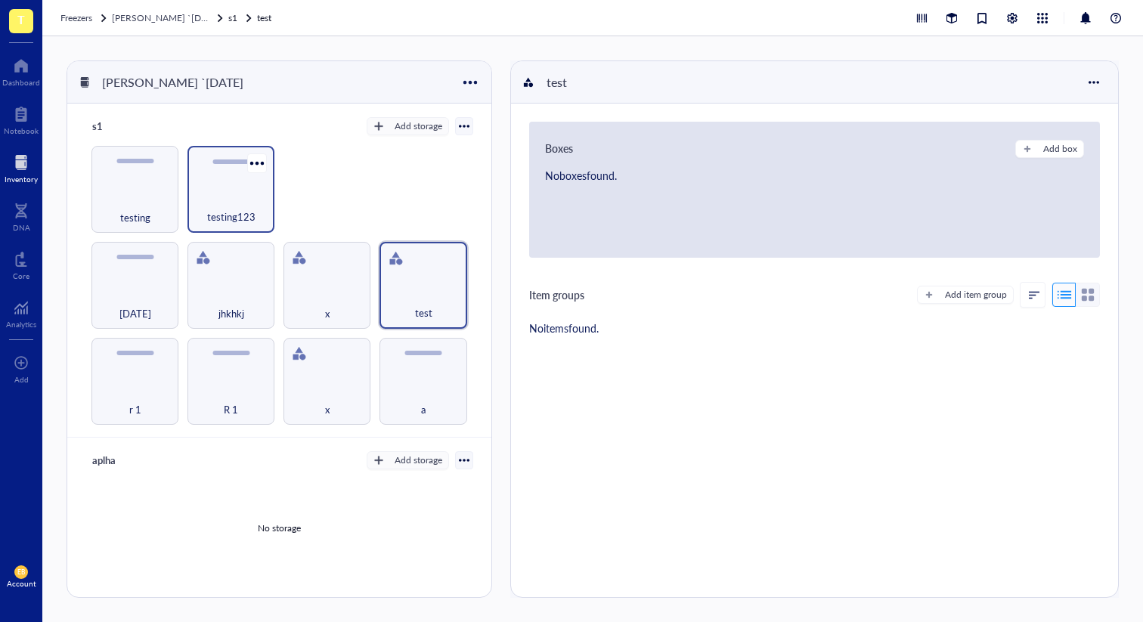
click at [235, 195] on div "testing123" at bounding box center [231, 208] width 72 height 33
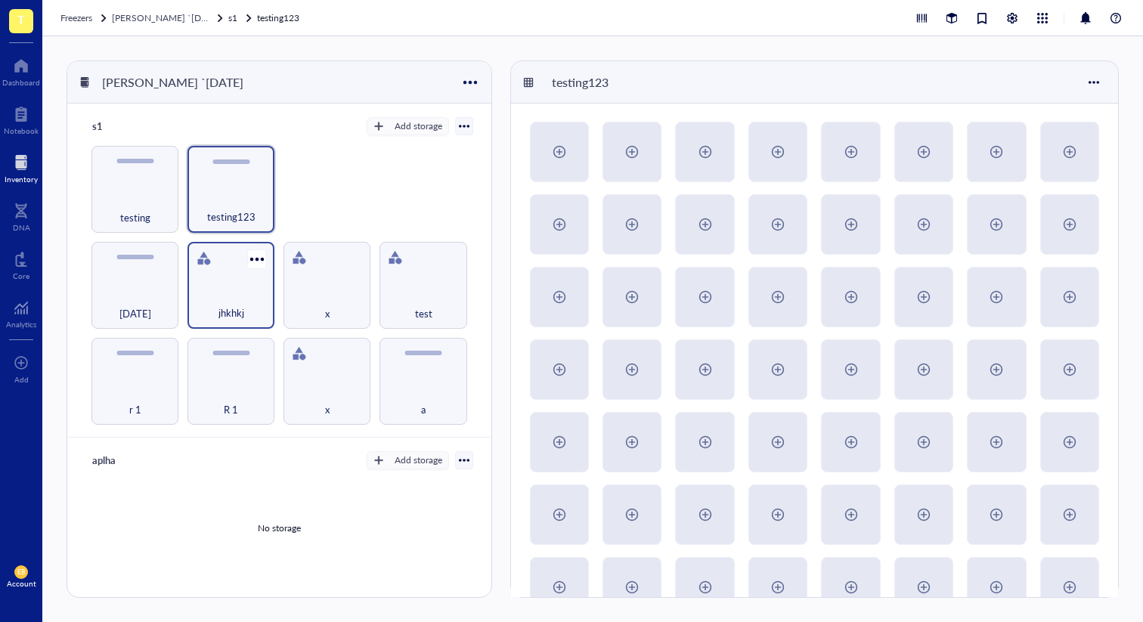
click at [243, 293] on div "jhkhkj" at bounding box center [231, 304] width 72 height 33
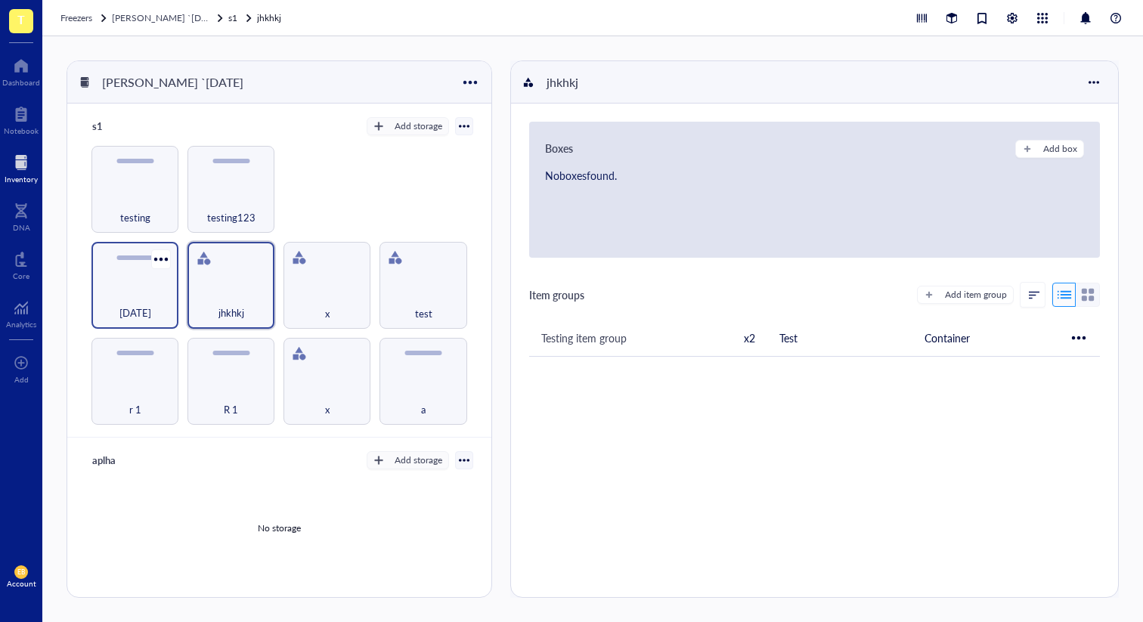
click at [135, 296] on div "[DATE]" at bounding box center [135, 304] width 72 height 33
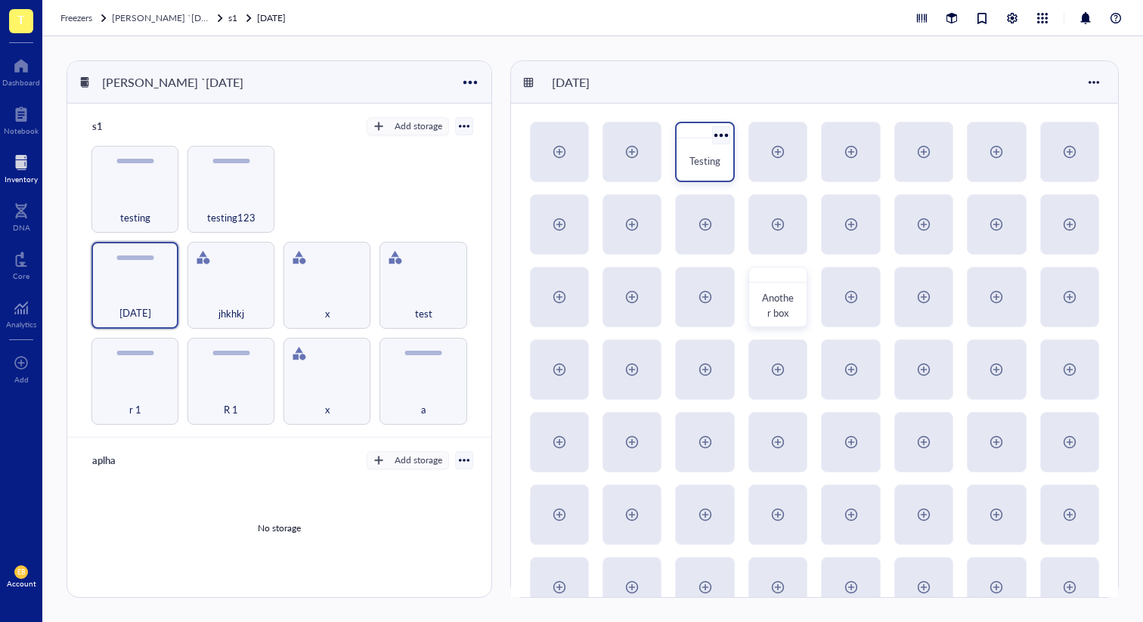
click at [726, 131] on div at bounding box center [721, 135] width 22 height 22
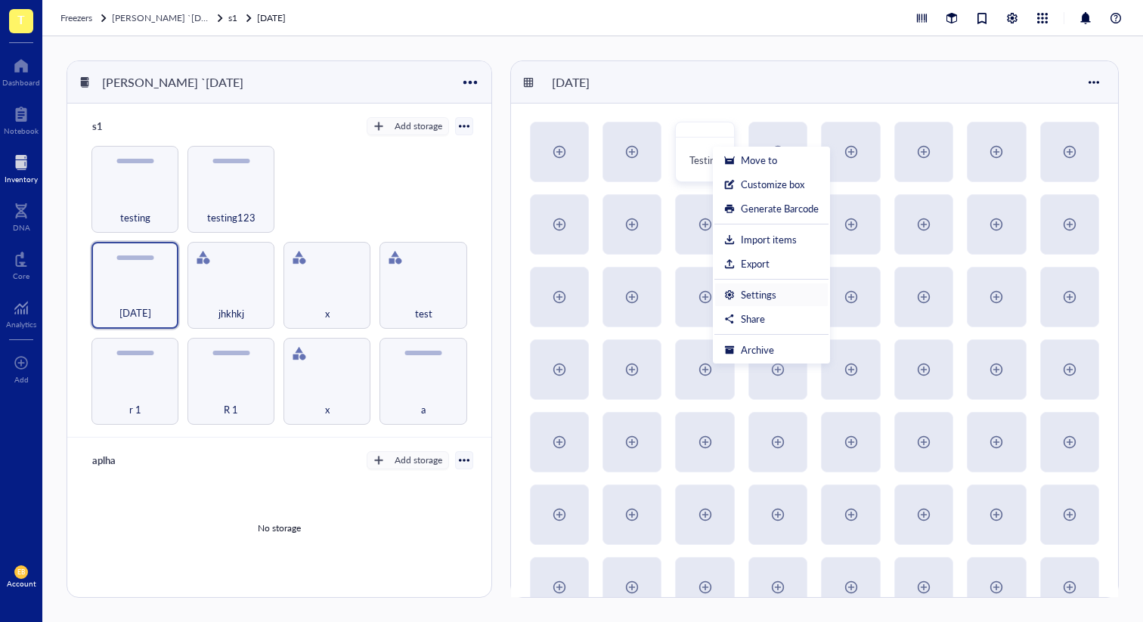
click at [782, 283] on li "Settings" at bounding box center [772, 295] width 114 height 24
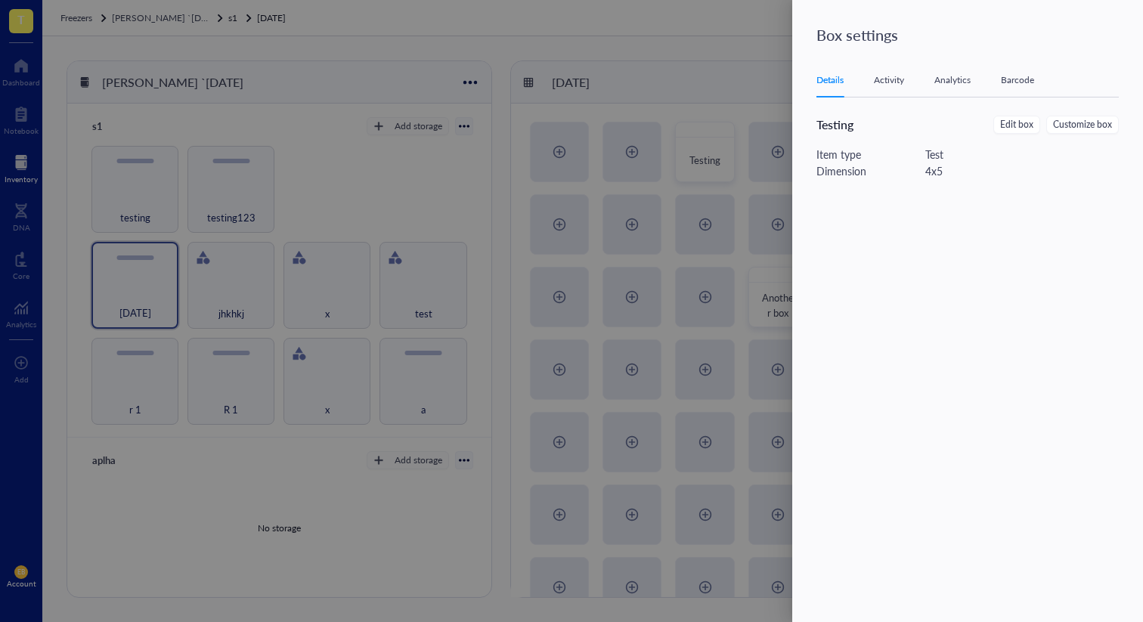
click at [716, 185] on div at bounding box center [571, 311] width 1143 height 622
